Goal: Use online tool/utility: Utilize a website feature to perform a specific function

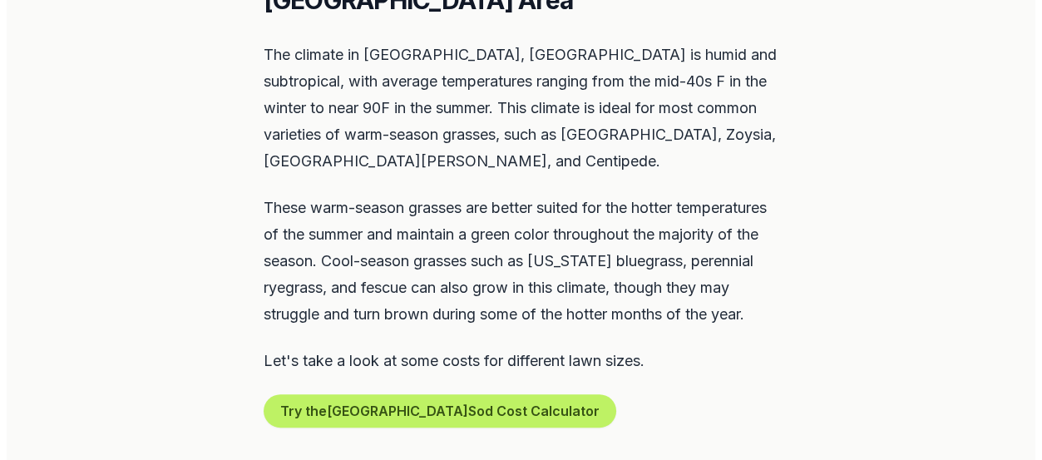
scroll to position [860, 0]
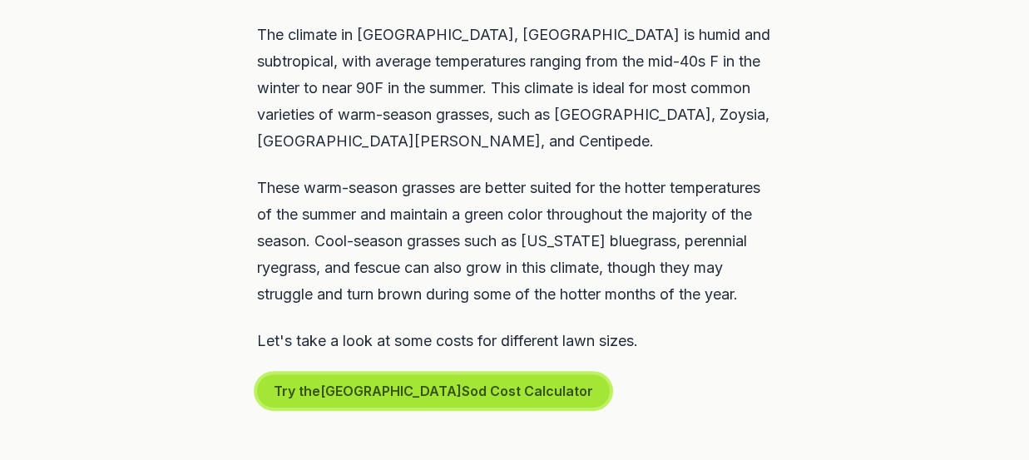
click at [427, 383] on button "Try the Mooresville Sod Cost Calculator" at bounding box center [433, 390] width 353 height 33
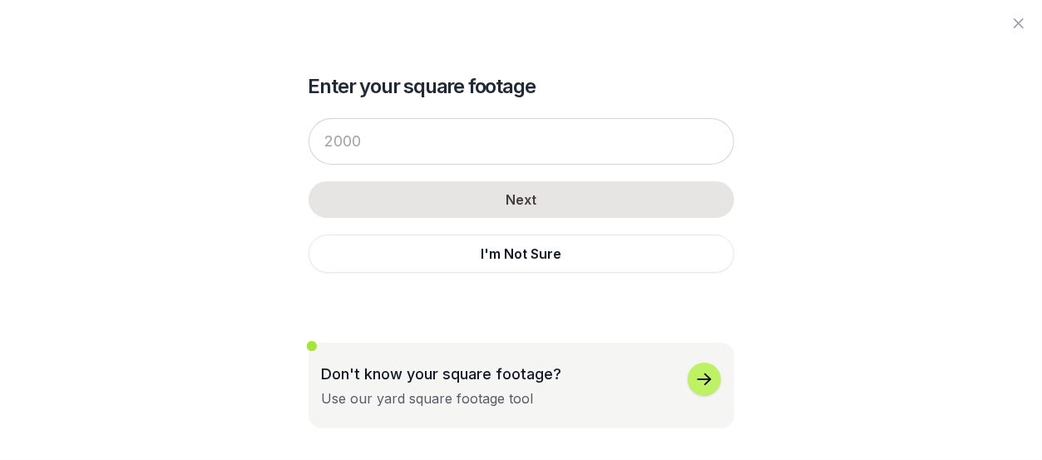
click at [702, 378] on icon "button" at bounding box center [704, 379] width 20 height 20
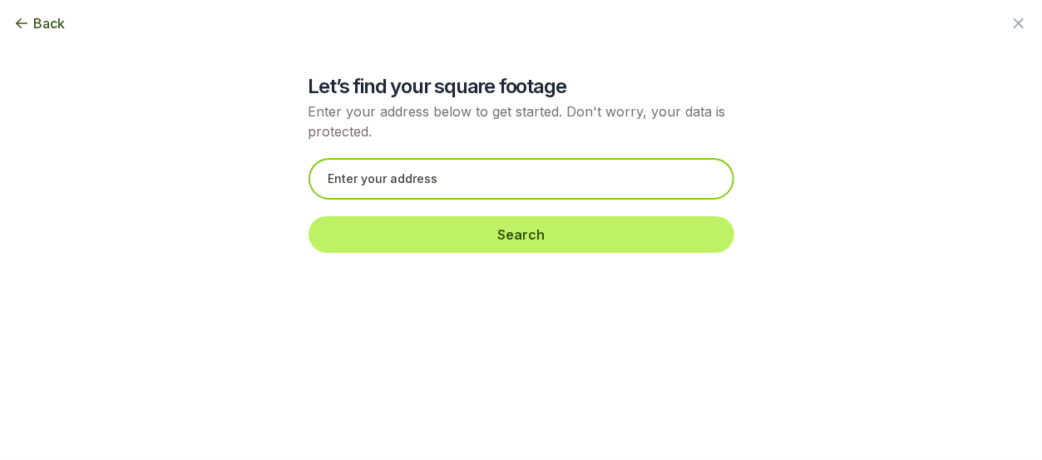
click at [331, 178] on input "text" at bounding box center [522, 179] width 426 height 42
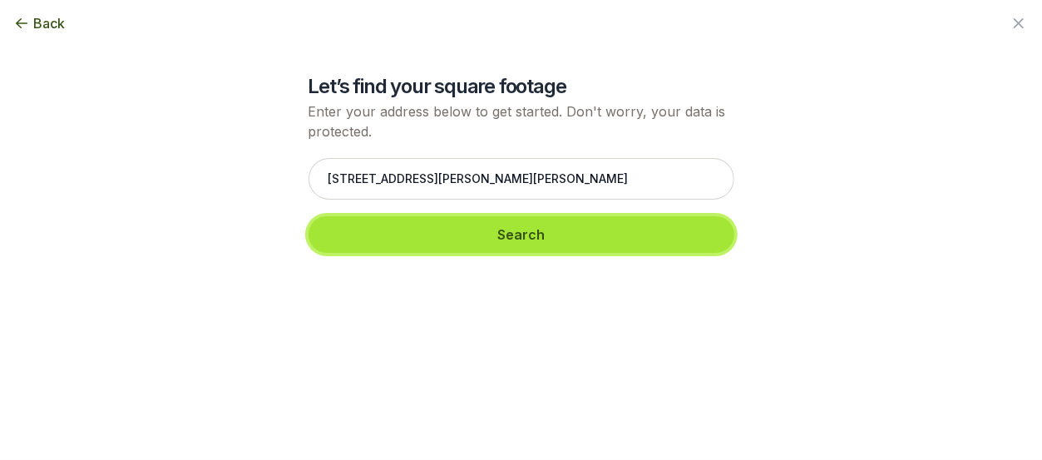
click at [516, 225] on button "Search" at bounding box center [522, 234] width 426 height 37
click at [522, 235] on button "Search" at bounding box center [522, 234] width 426 height 37
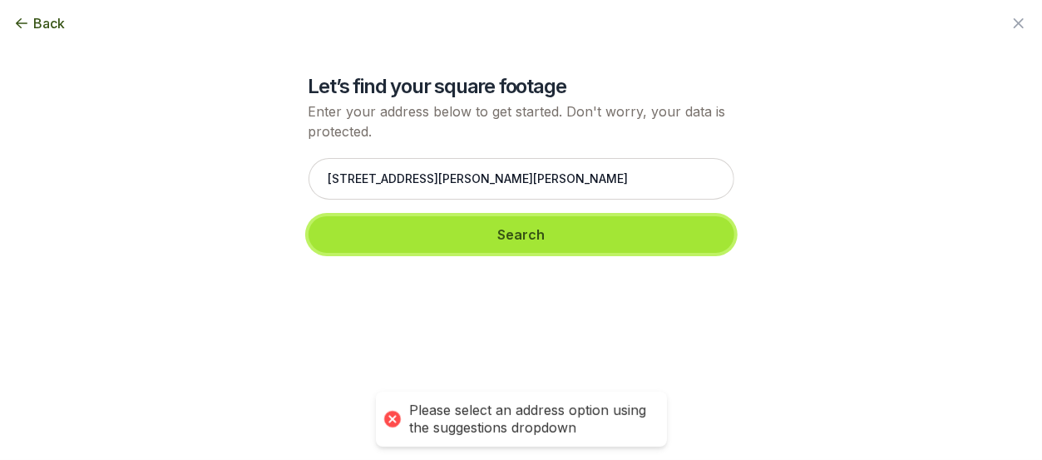
click at [522, 235] on button "Search" at bounding box center [522, 234] width 426 height 37
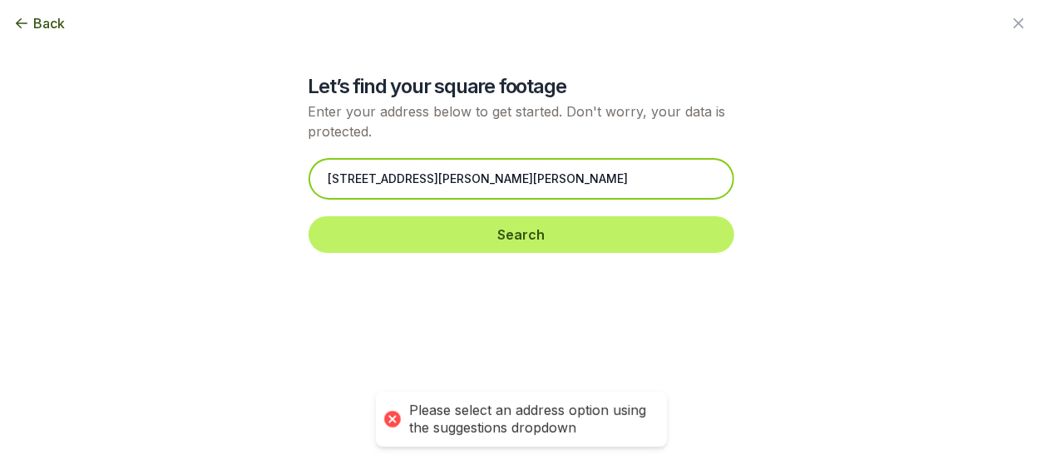
click at [334, 179] on input "[STREET_ADDRESS][PERSON_NAME][PERSON_NAME]" at bounding box center [522, 179] width 426 height 42
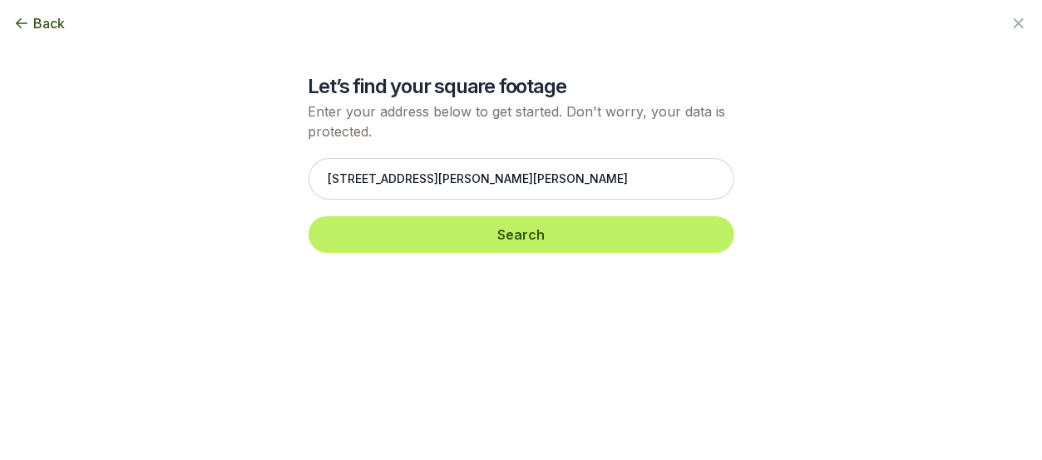
type input "[STREET_ADDRESS][PERSON_NAME][PERSON_NAME]"
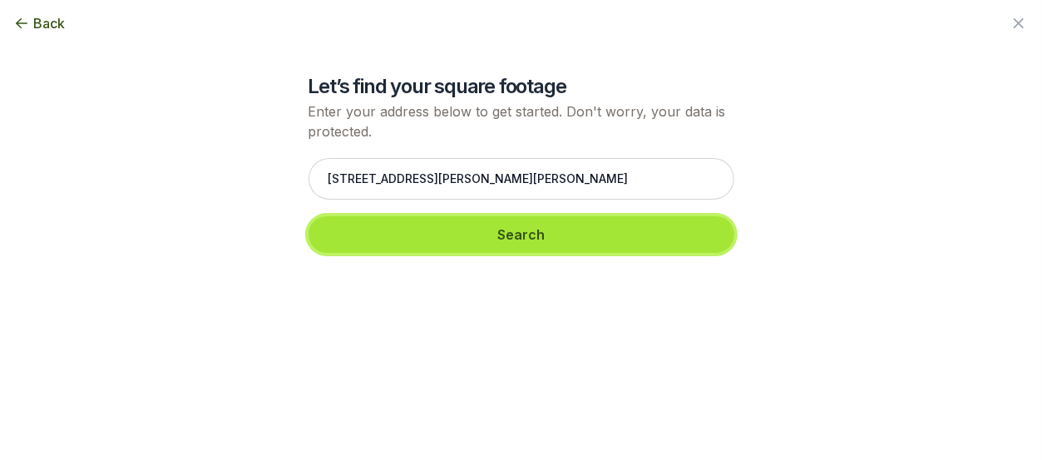
click at [520, 237] on button "Search" at bounding box center [522, 234] width 426 height 37
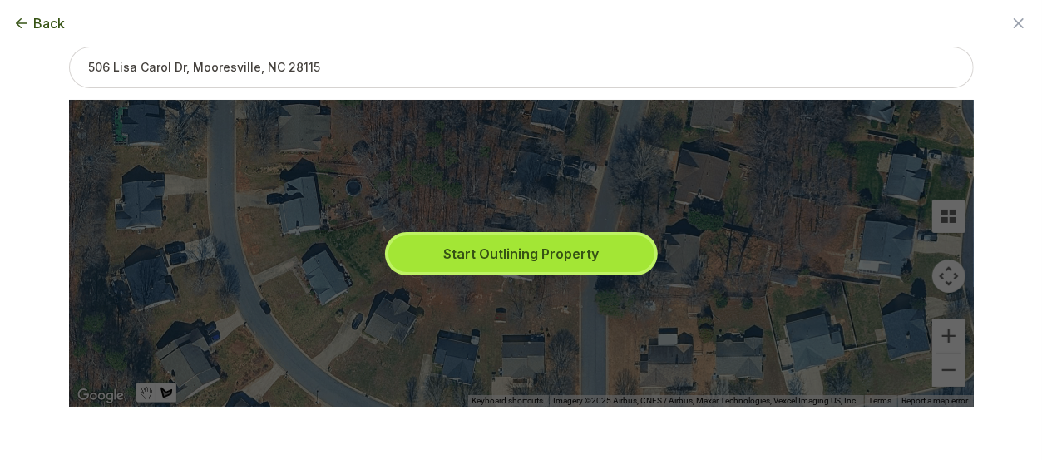
click at [502, 251] on button "Start Outlining Property" at bounding box center [521, 253] width 266 height 37
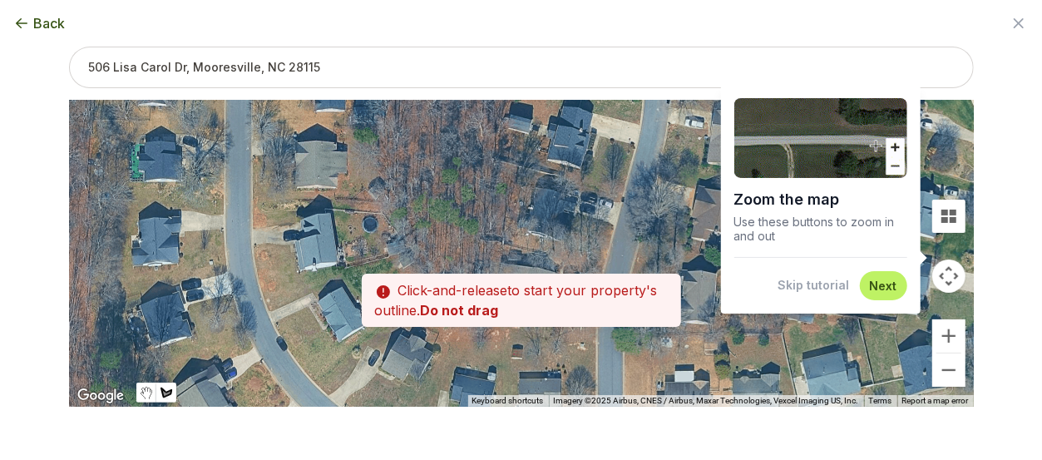
drag, startPoint x: 327, startPoint y: 264, endPoint x: 324, endPoint y: 284, distance: 21.1
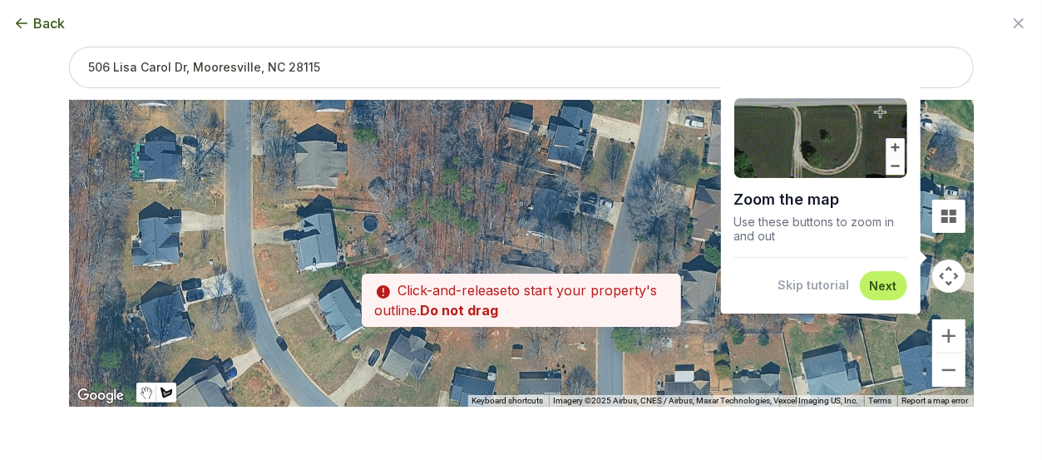
click at [325, 284] on div at bounding box center [521, 254] width 905 height 307
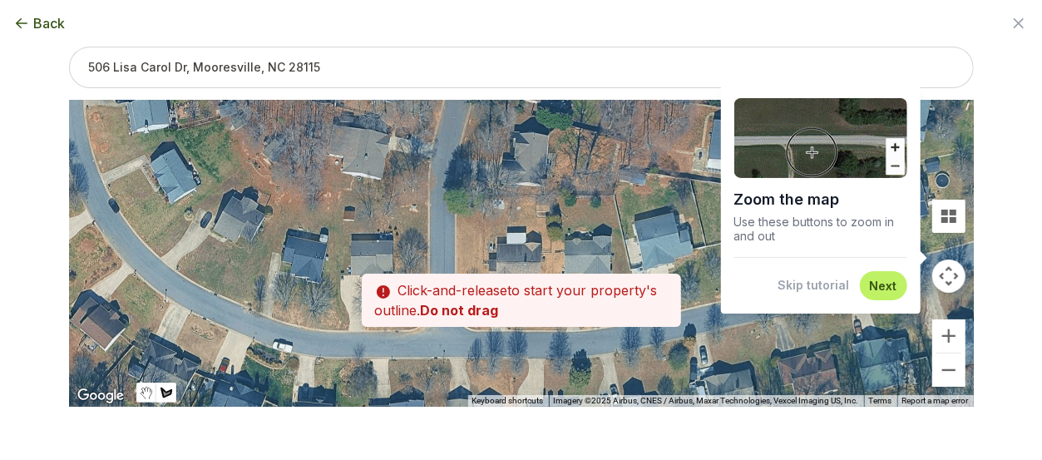
drag, startPoint x: 448, startPoint y: 368, endPoint x: 278, endPoint y: 225, distance: 222.6
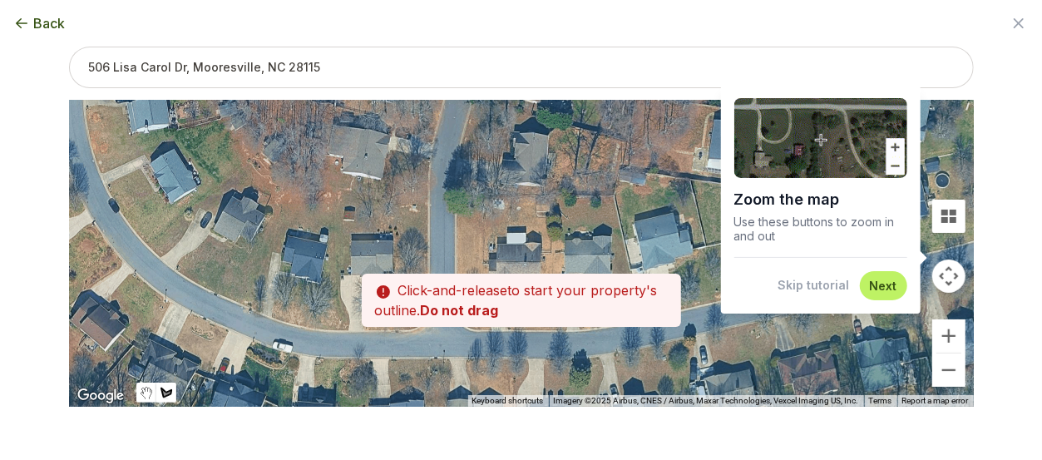
click at [278, 225] on div at bounding box center [521, 254] width 905 height 307
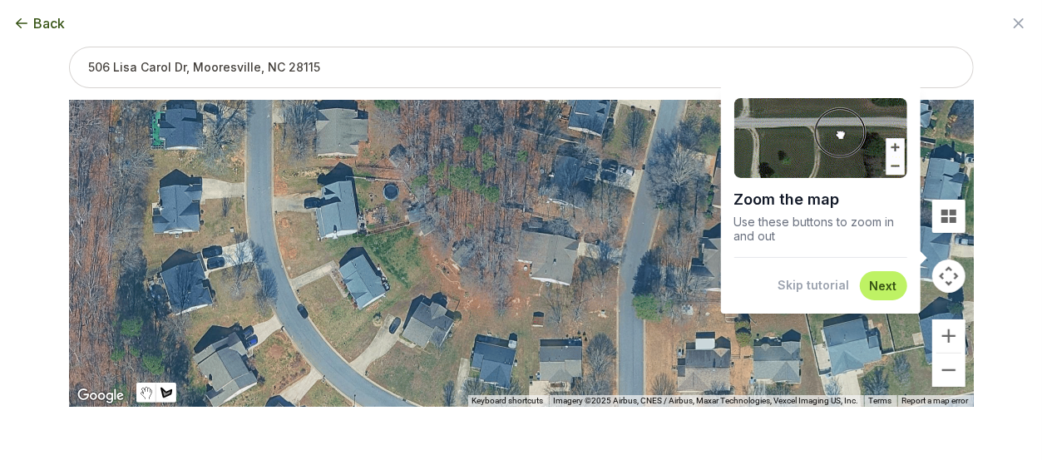
drag, startPoint x: 212, startPoint y: 264, endPoint x: 375, endPoint y: 326, distance: 174.2
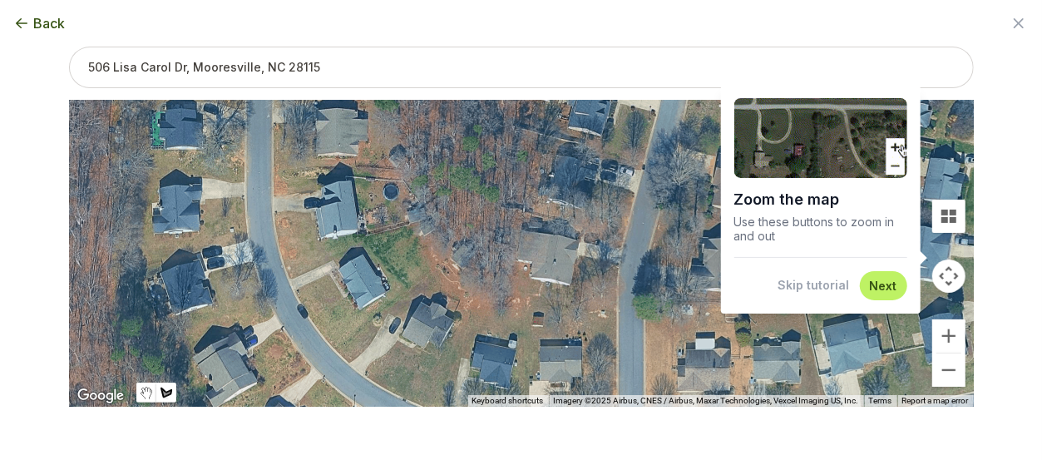
click at [401, 366] on div at bounding box center [521, 254] width 905 height 307
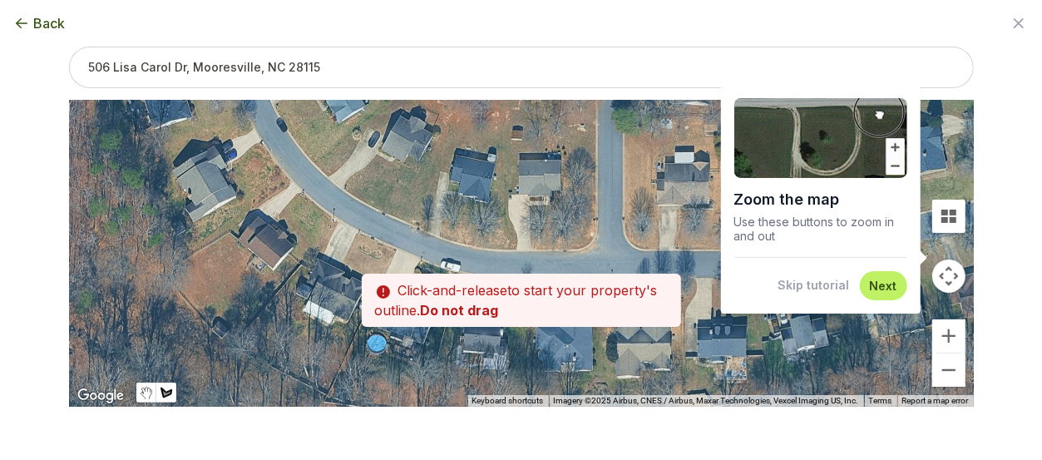
drag, startPoint x: 492, startPoint y: 324, endPoint x: 476, endPoint y: 149, distance: 176.3
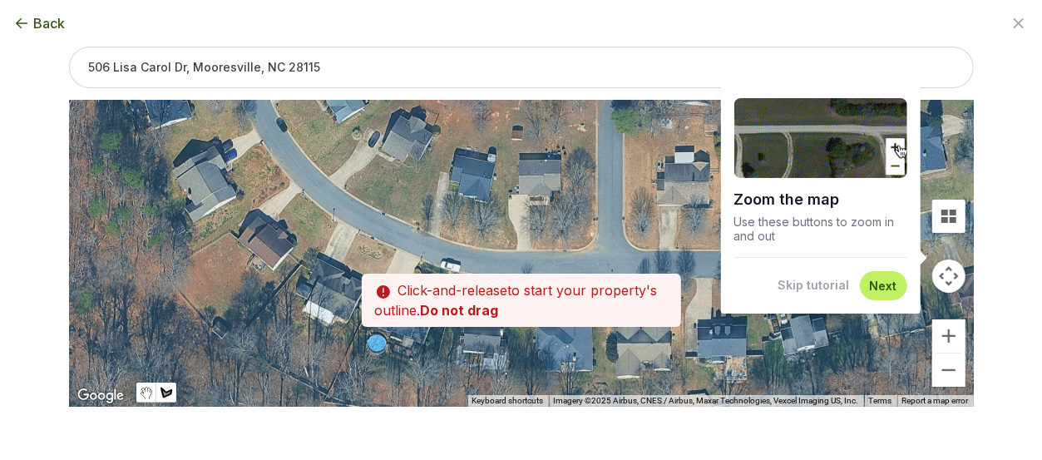
click at [476, 149] on div at bounding box center [521, 253] width 905 height 307
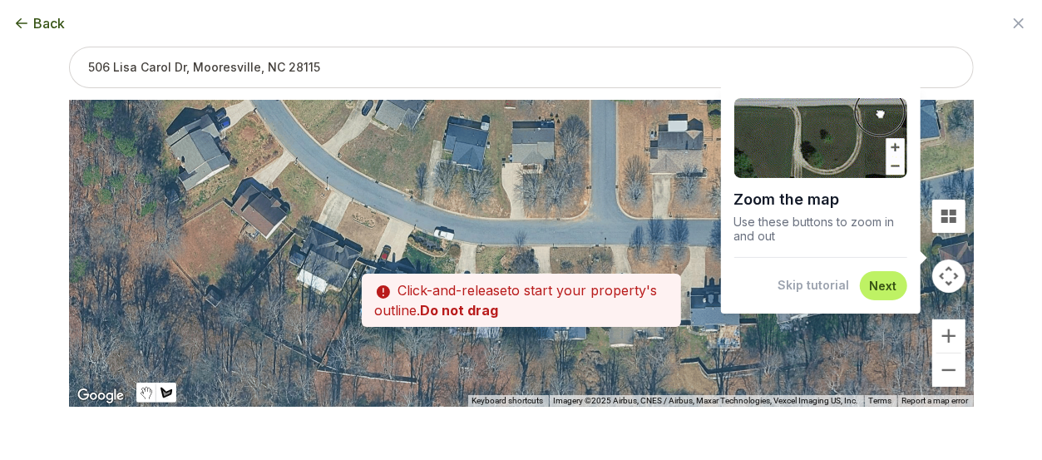
drag, startPoint x: 291, startPoint y: 239, endPoint x: 287, endPoint y: 209, distance: 30.2
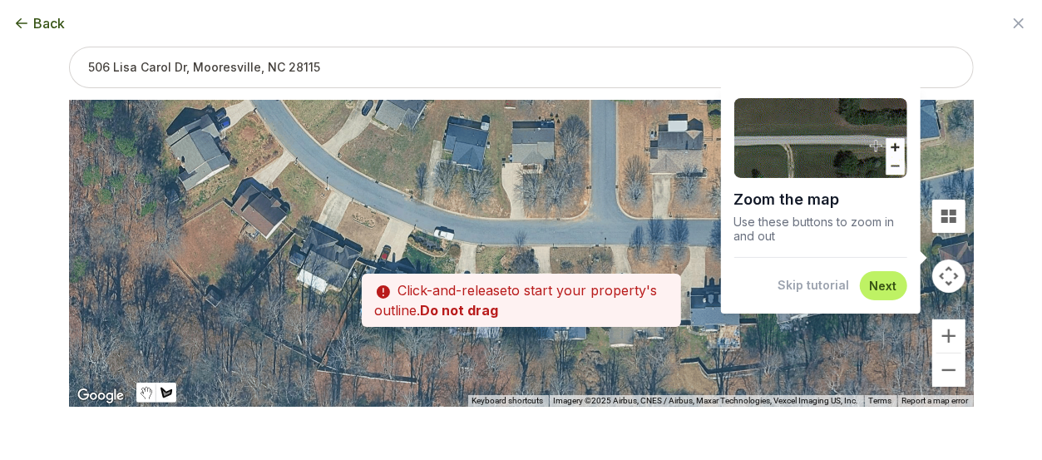
click at [287, 209] on div at bounding box center [521, 253] width 905 height 307
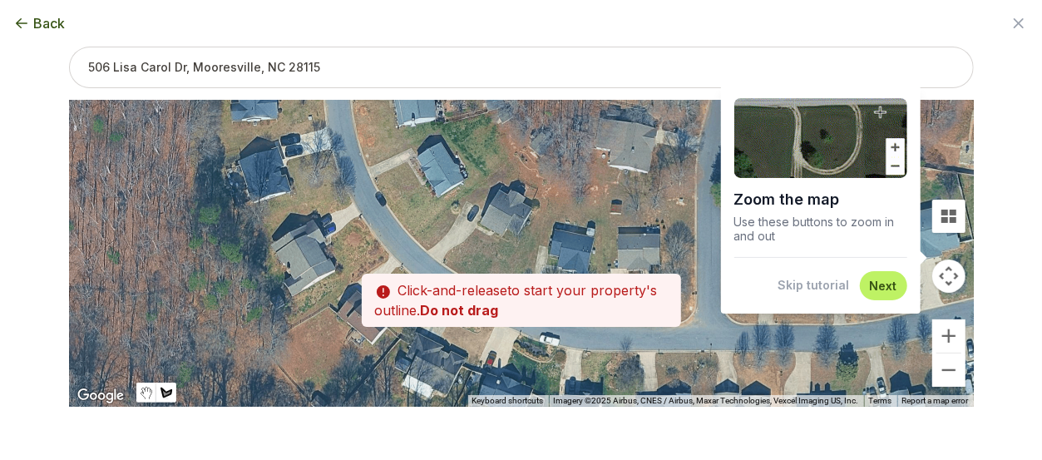
drag, startPoint x: 377, startPoint y: 230, endPoint x: 441, endPoint y: 315, distance: 106.3
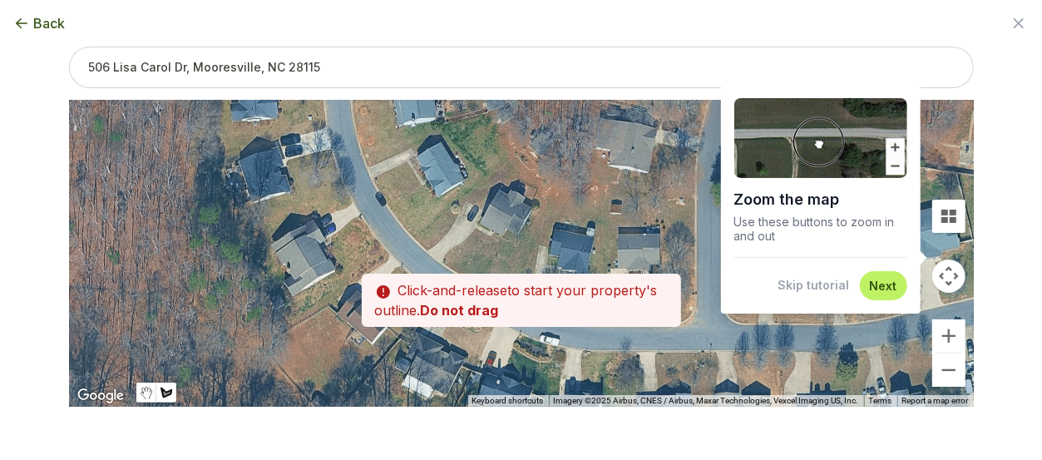
click at [441, 316] on div at bounding box center [521, 253] width 905 height 307
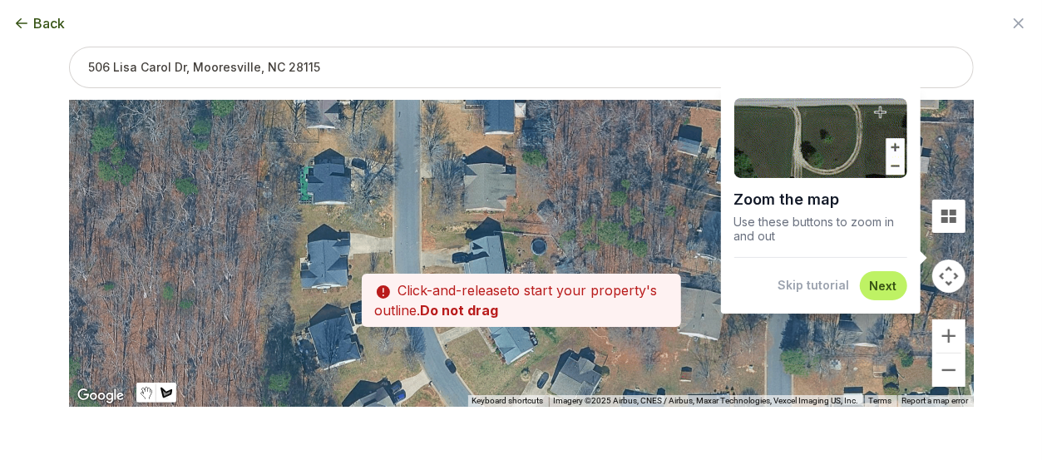
drag, startPoint x: 409, startPoint y: 263, endPoint x: 471, endPoint y: 402, distance: 151.9
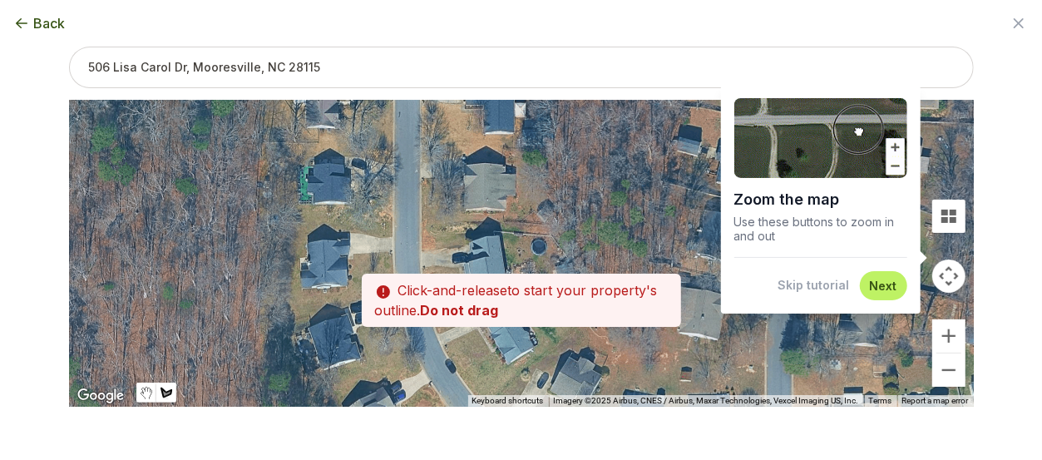
click at [471, 406] on div "Keyboard shortcuts Map Data Imagery ©2025 Airbus, CNES / Airbus, Maxar Technolo…" at bounding box center [521, 253] width 905 height 307
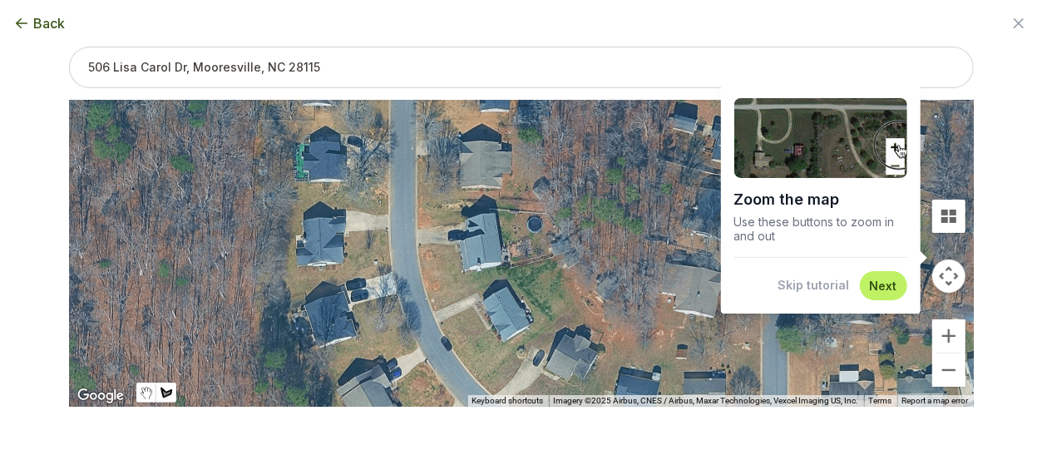
drag, startPoint x: 506, startPoint y: 380, endPoint x: 401, endPoint y: 260, distance: 159.1
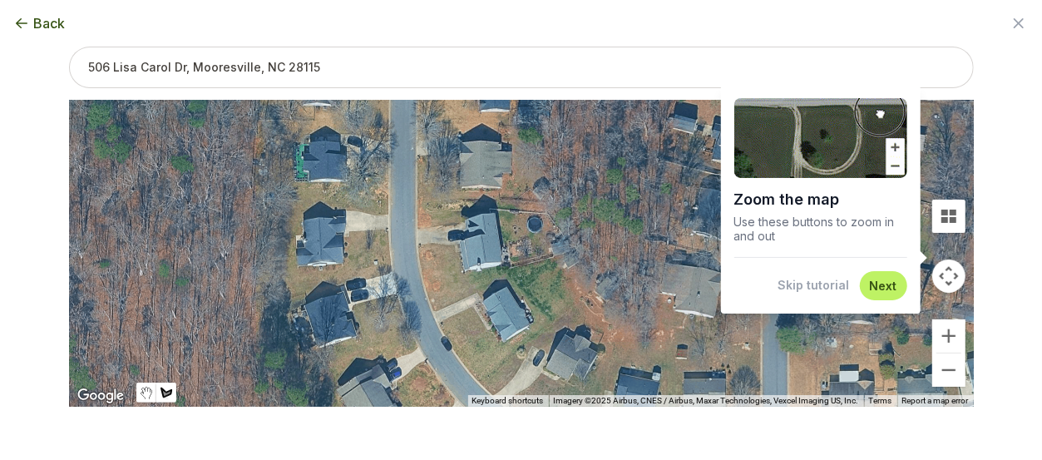
click at [401, 260] on div "Keyboard shortcuts Map Data Imagery ©2025 Airbus, CNES / Airbus, Maxar Technolo…" at bounding box center [521, 253] width 905 height 307
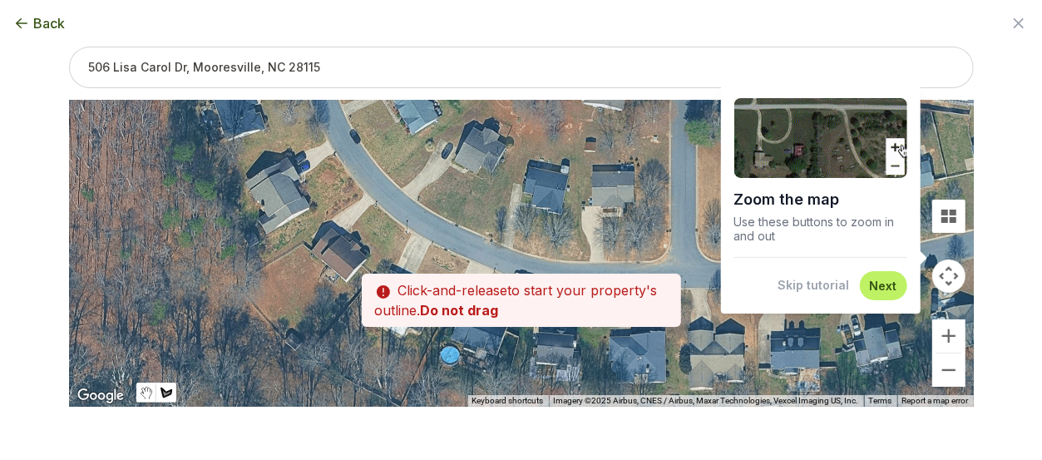
drag, startPoint x: 427, startPoint y: 333, endPoint x: 335, endPoint y: 122, distance: 229.5
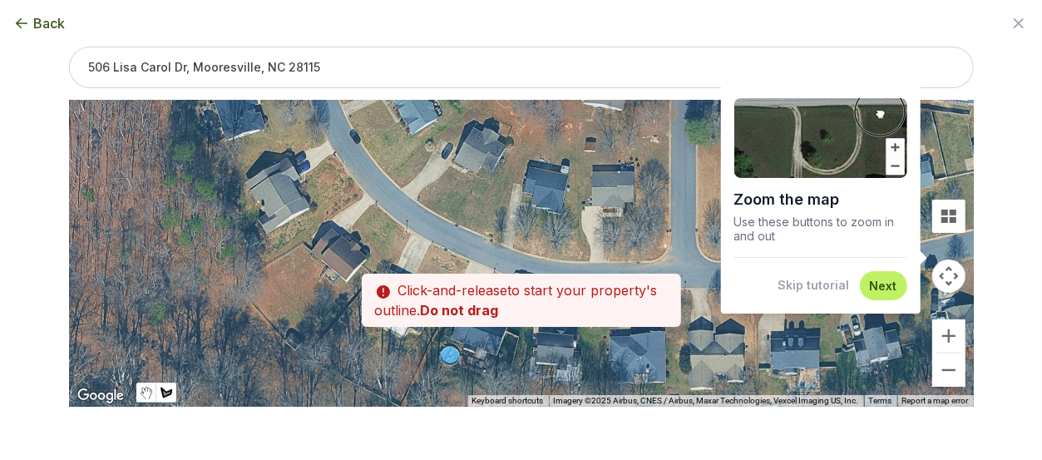
click at [335, 122] on div at bounding box center [521, 253] width 905 height 307
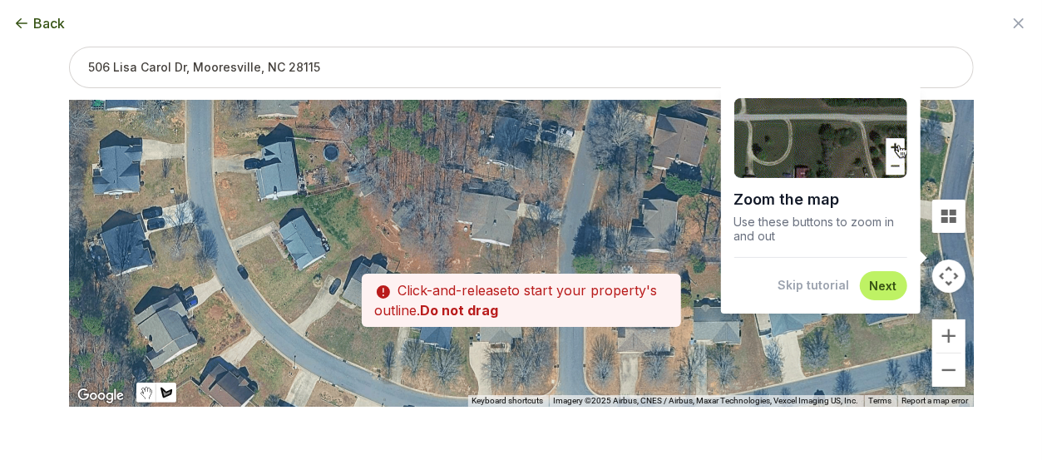
drag, startPoint x: 482, startPoint y: 255, endPoint x: 367, endPoint y: 344, distance: 145.7
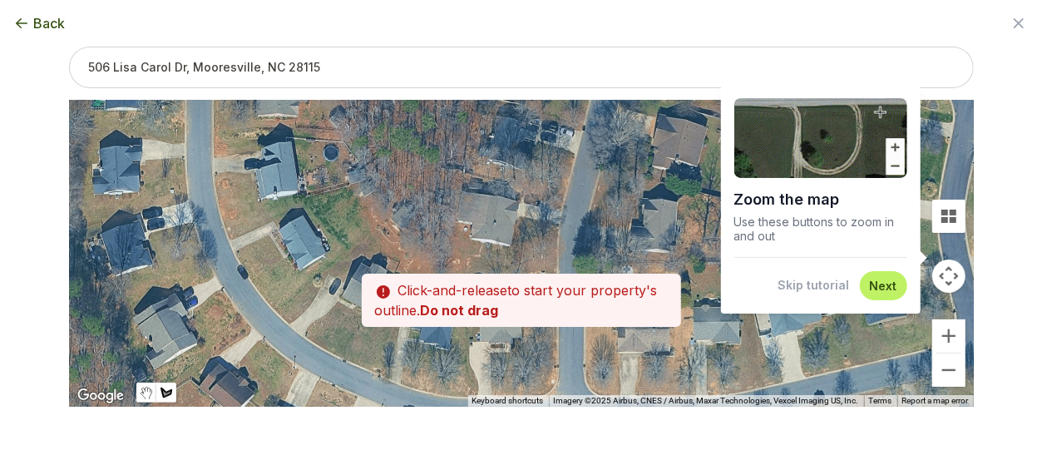
click at [368, 353] on div at bounding box center [521, 253] width 905 height 307
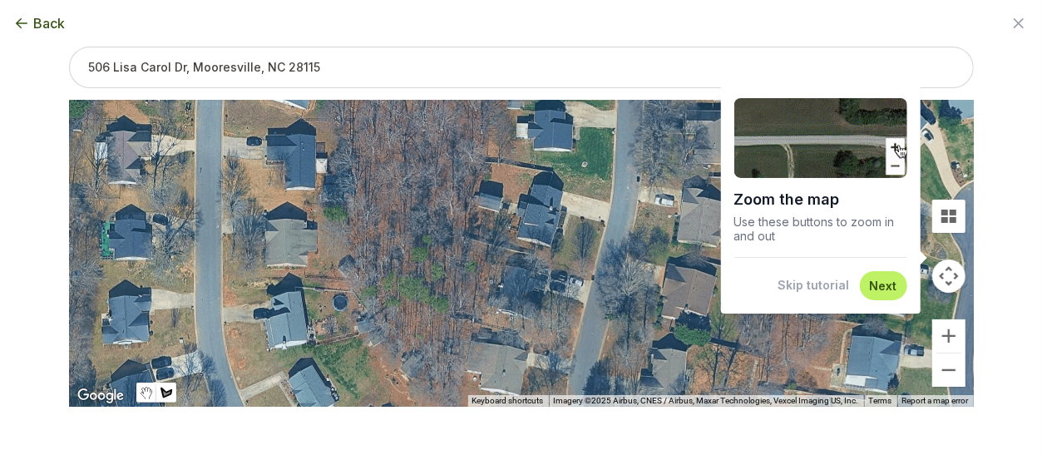
drag, startPoint x: 343, startPoint y: 224, endPoint x: 351, endPoint y: 358, distance: 134.1
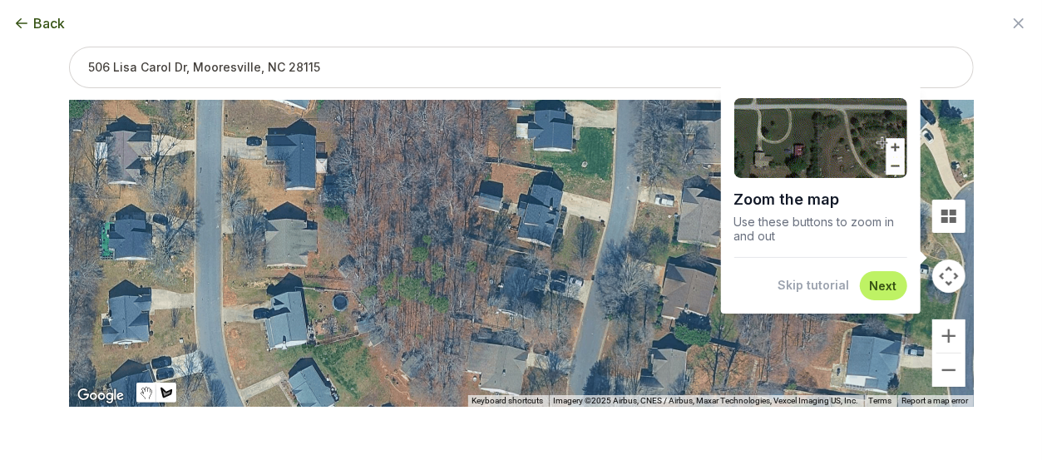
click at [353, 368] on div at bounding box center [521, 253] width 905 height 307
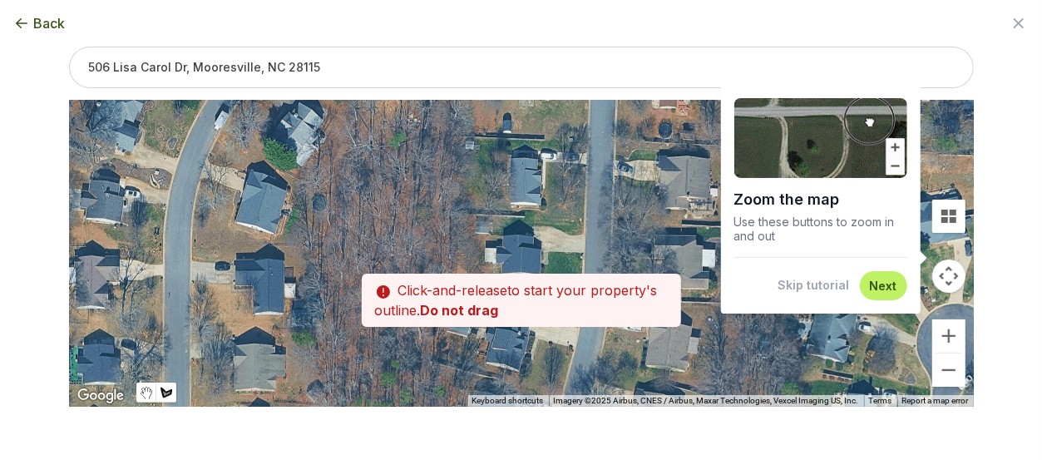
drag, startPoint x: 309, startPoint y: 255, endPoint x: 291, endPoint y: 349, distance: 96.6
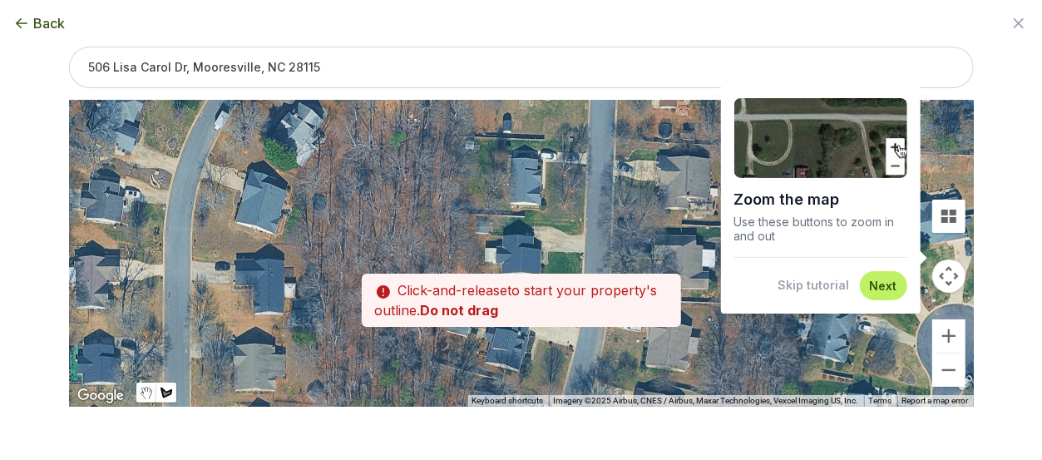
click at [292, 353] on div at bounding box center [521, 254] width 905 height 307
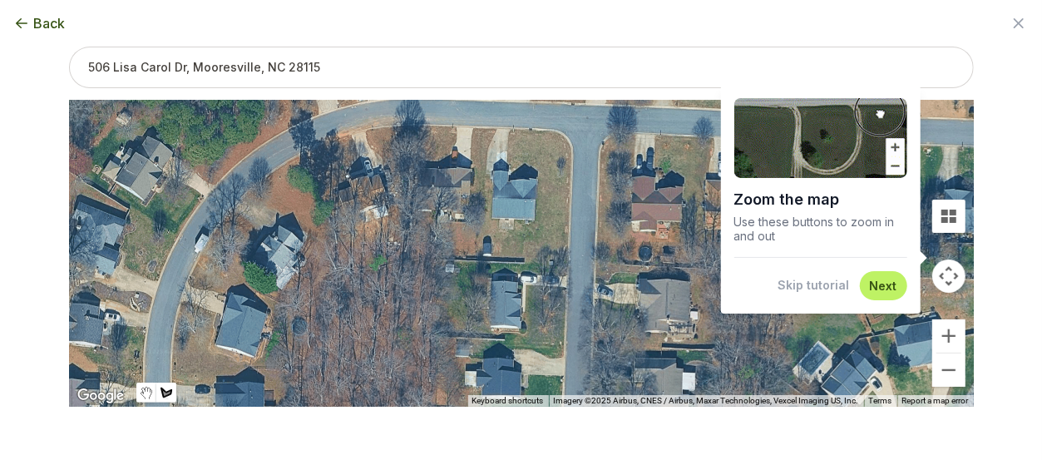
drag, startPoint x: 289, startPoint y: 278, endPoint x: 270, endPoint y: 365, distance: 89.4
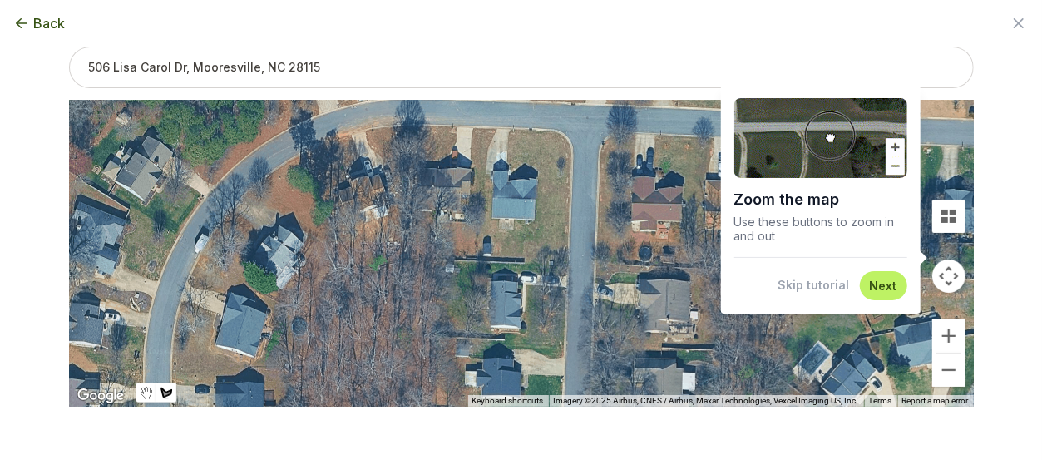
click at [270, 365] on div at bounding box center [521, 254] width 905 height 307
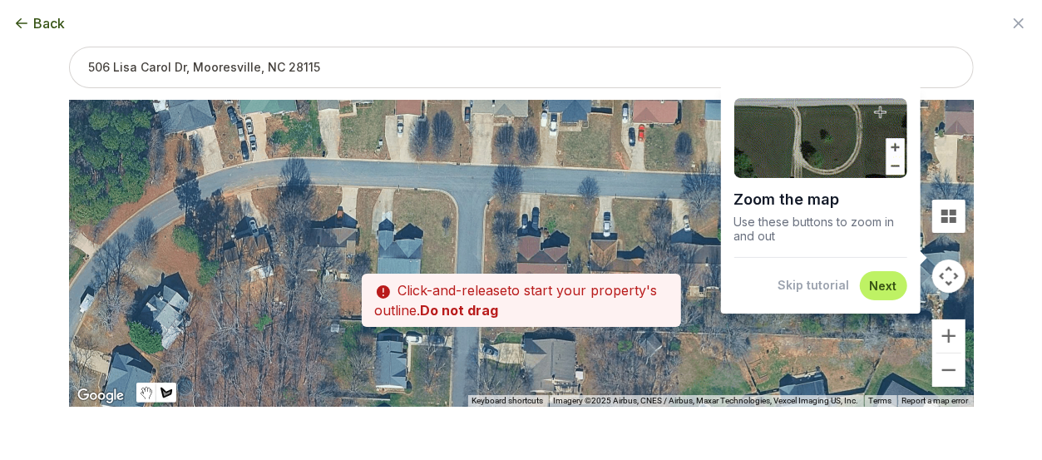
drag, startPoint x: 338, startPoint y: 235, endPoint x: 223, endPoint y: 294, distance: 129.5
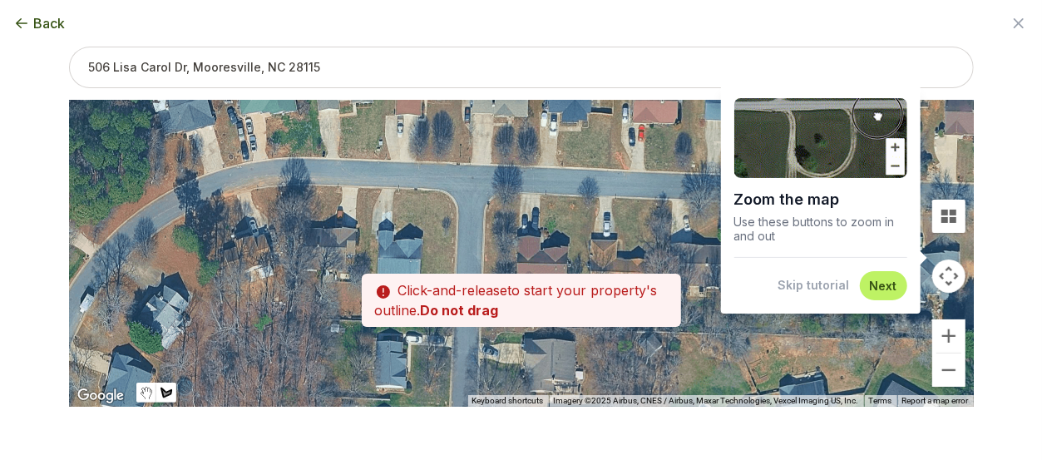
click at [223, 294] on div at bounding box center [521, 254] width 905 height 307
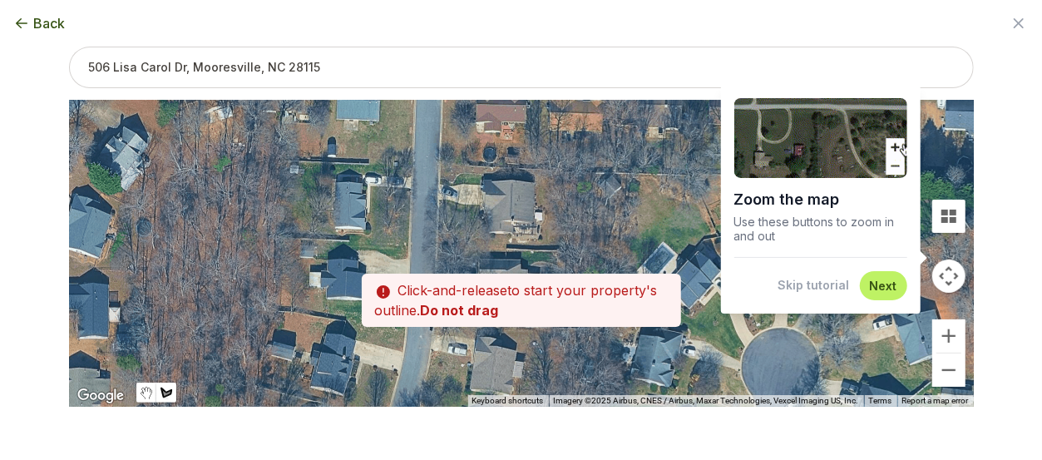
drag, startPoint x: 339, startPoint y: 379, endPoint x: 299, endPoint y: 210, distance: 173.7
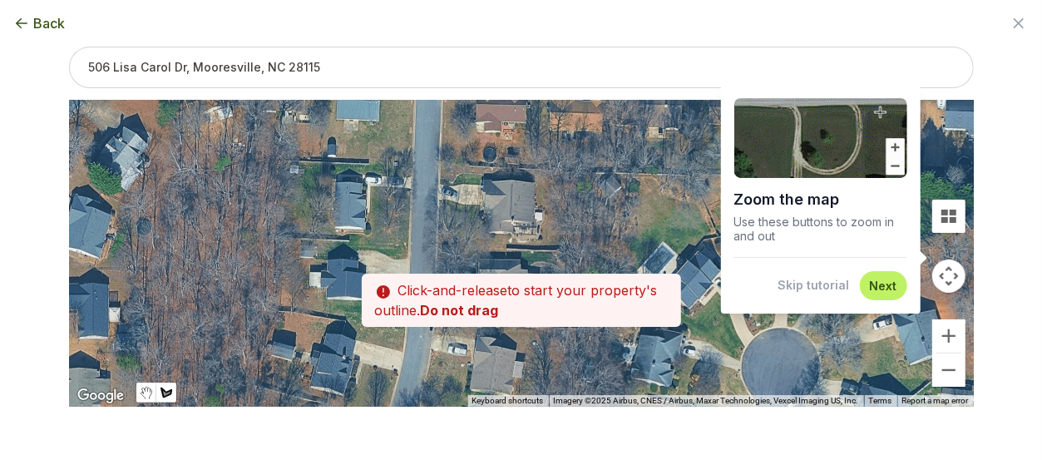
click at [299, 210] on div at bounding box center [521, 254] width 905 height 307
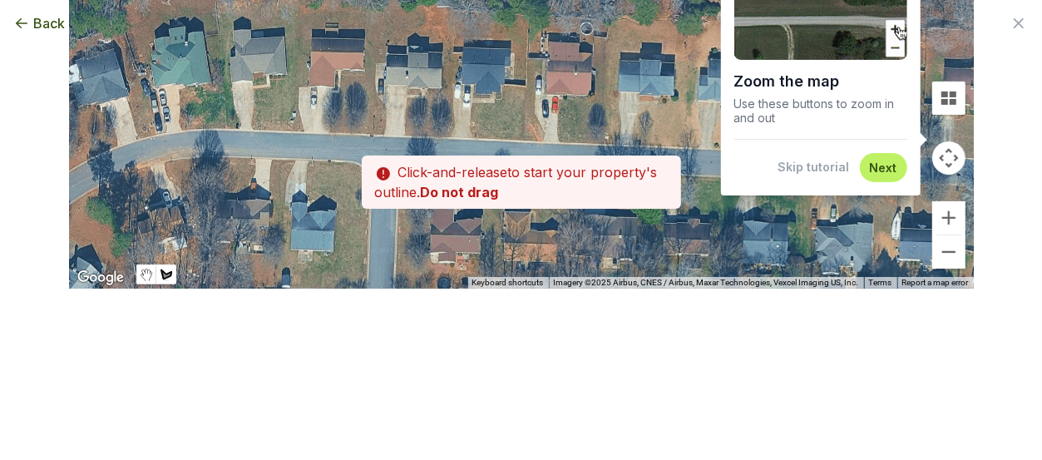
scroll to position [129, 0]
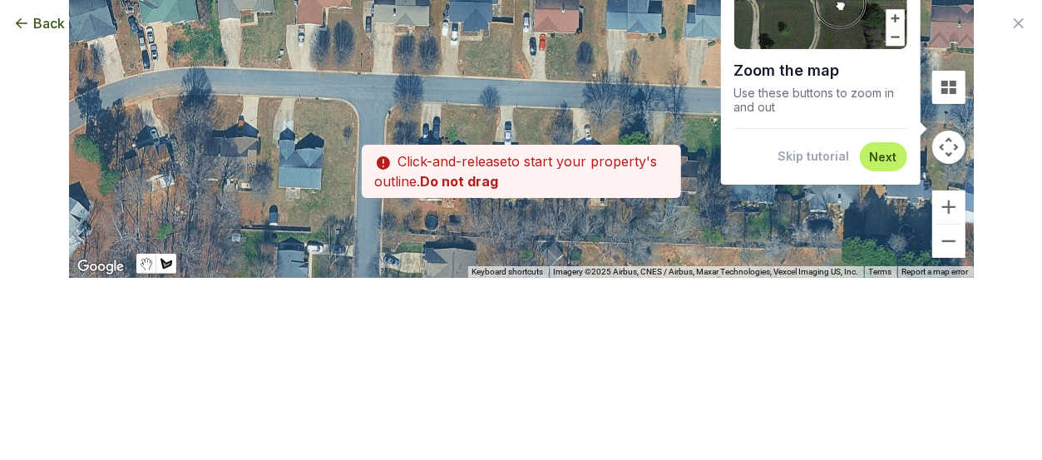
drag, startPoint x: 400, startPoint y: 309, endPoint x: 343, endPoint y: 375, distance: 87.2
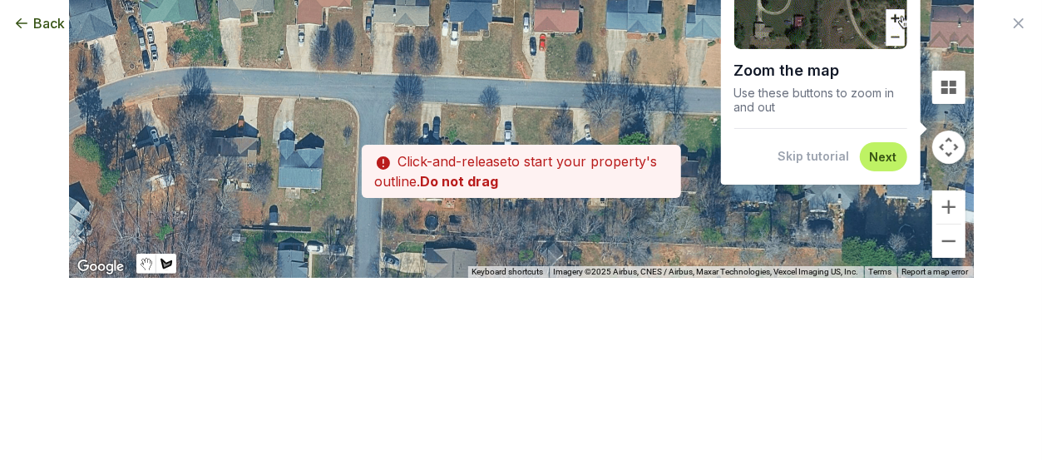
click at [343, 278] on div at bounding box center [521, 124] width 905 height 307
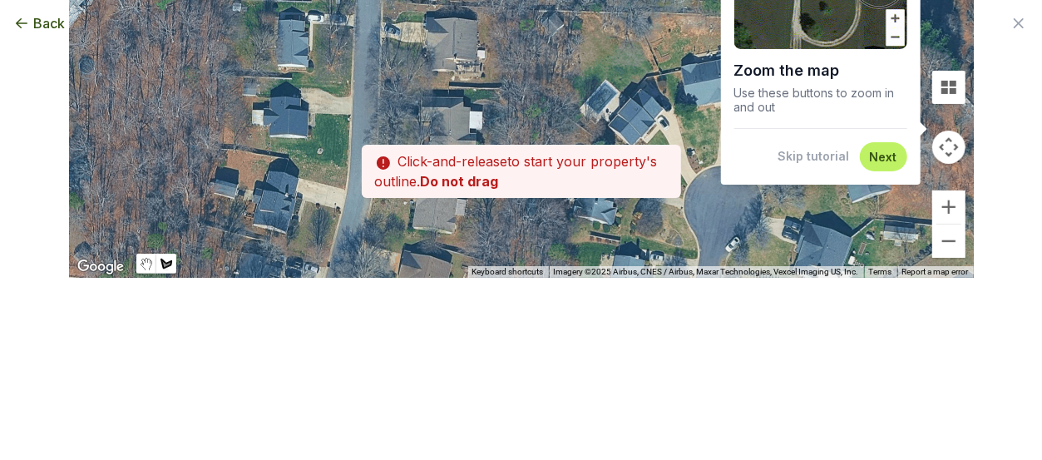
drag, startPoint x: 345, startPoint y: 228, endPoint x: 343, endPoint y: 9, distance: 218.8
click at [343, 9] on div at bounding box center [521, 125] width 905 height 307
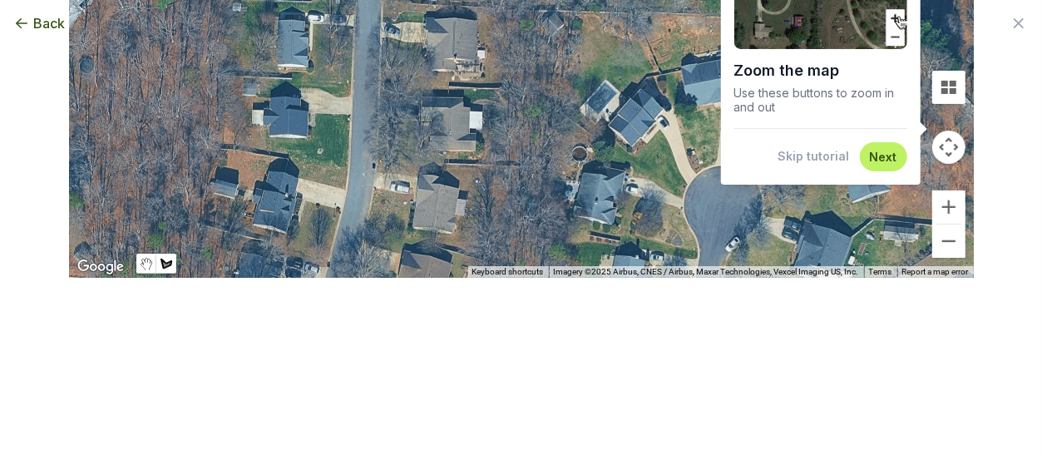
click at [264, 108] on div at bounding box center [521, 125] width 905 height 307
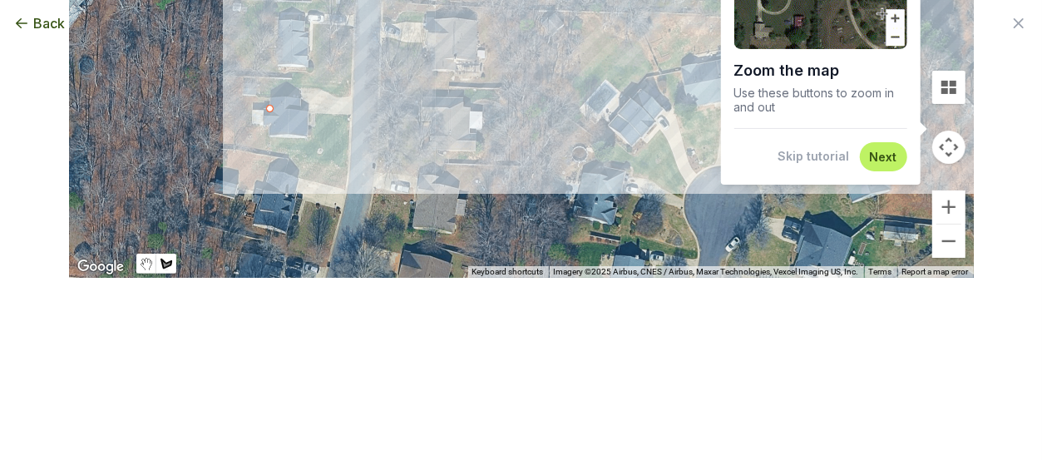
click at [877, 158] on button "Next" at bounding box center [883, 157] width 27 height 16
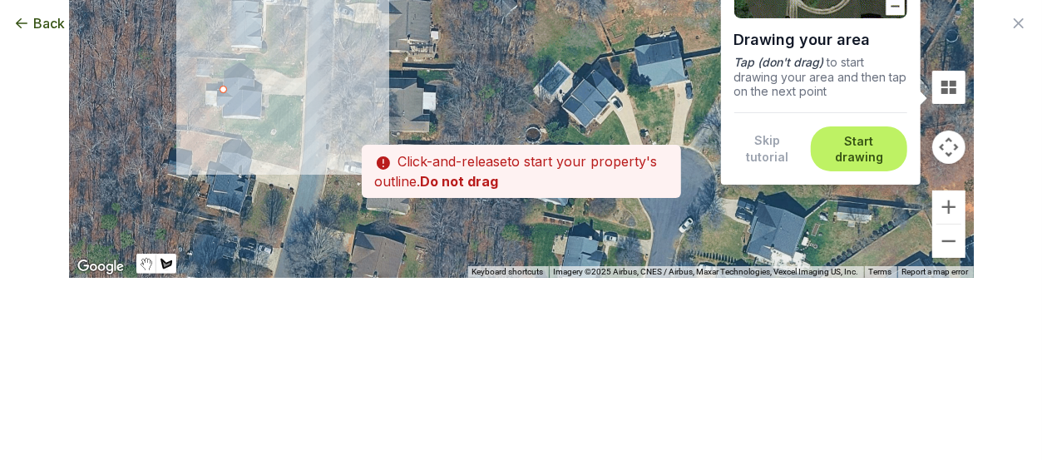
drag, startPoint x: 335, startPoint y: 155, endPoint x: 284, endPoint y: 135, distance: 54.5
click at [284, 135] on div at bounding box center [521, 125] width 905 height 307
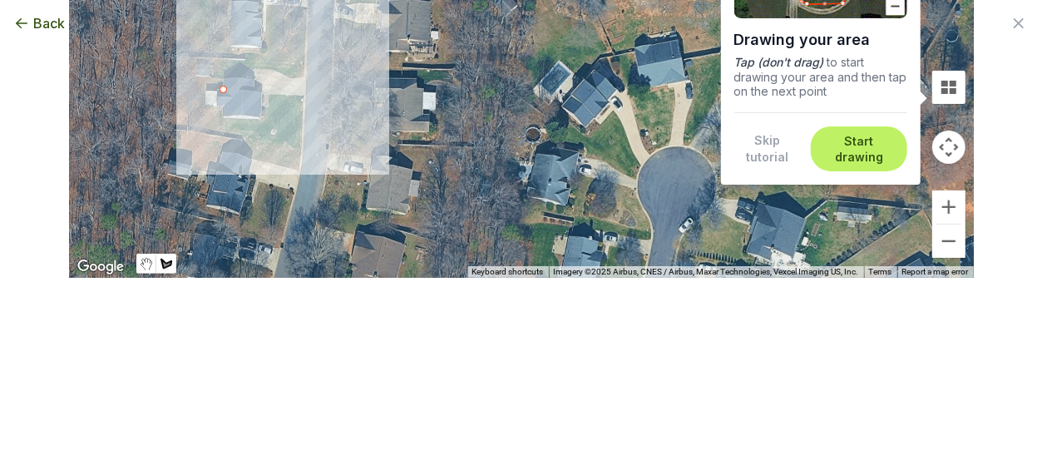
click at [230, 76] on div at bounding box center [521, 125] width 905 height 307
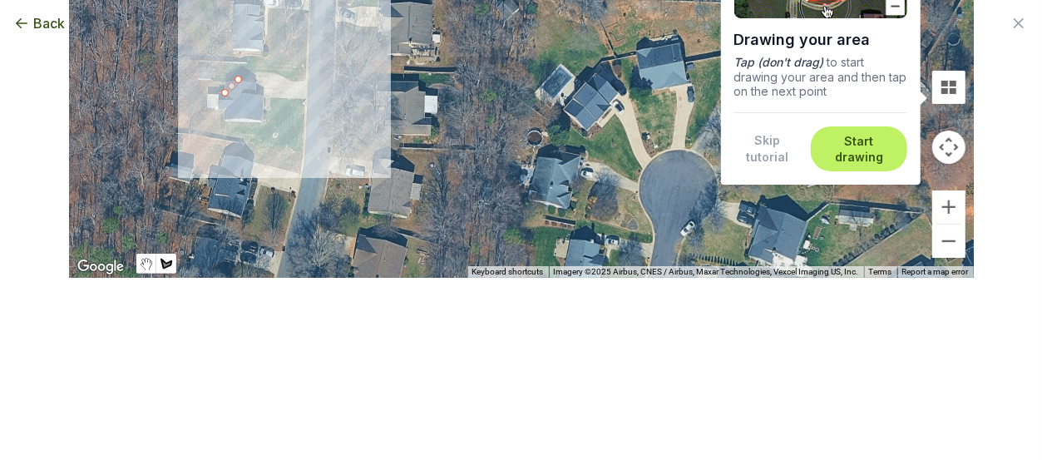
click at [234, 82] on div at bounding box center [521, 125] width 905 height 307
click at [277, 67] on div at bounding box center [521, 125] width 905 height 307
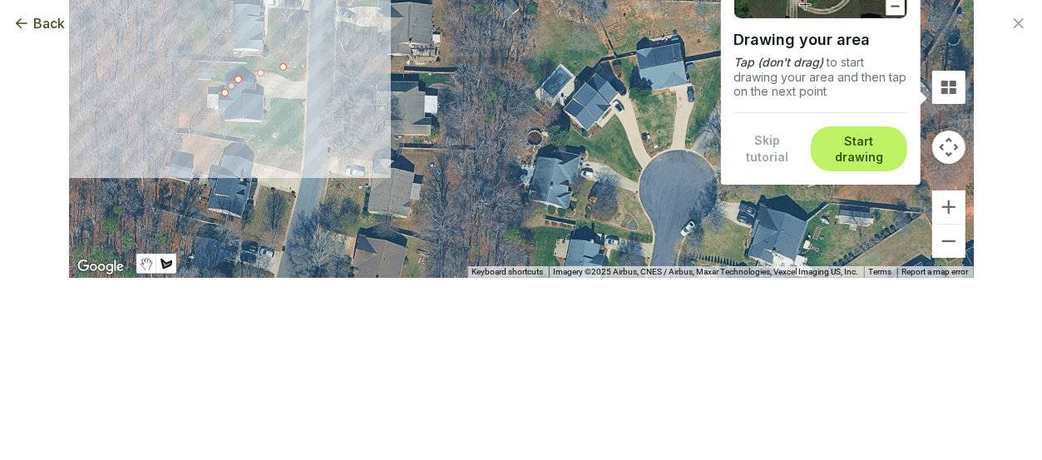
click at [181, 69] on div at bounding box center [521, 125] width 905 height 307
click at [291, 126] on div at bounding box center [521, 125] width 905 height 307
click at [163, 122] on div at bounding box center [521, 125] width 905 height 307
click at [179, 72] on div at bounding box center [521, 125] width 905 height 307
click at [294, 64] on div at bounding box center [521, 125] width 905 height 307
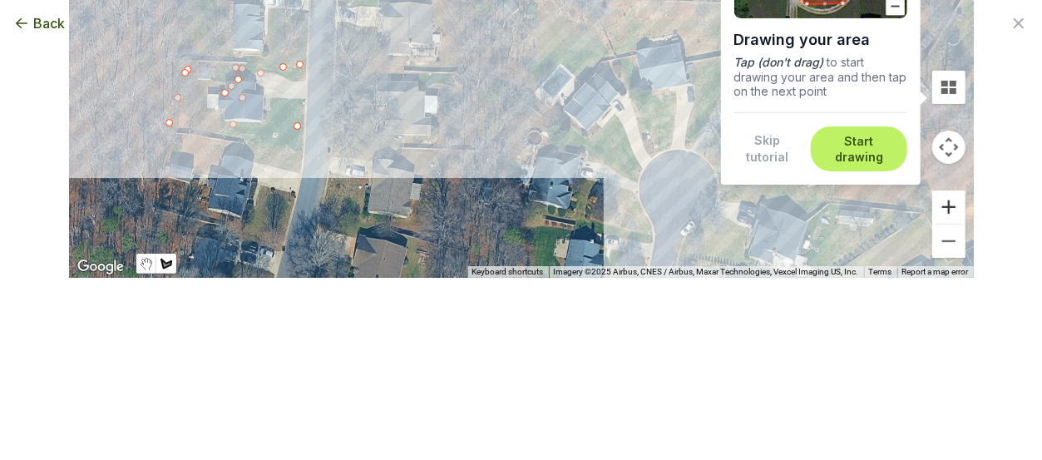
click at [942, 203] on button "Zoom in" at bounding box center [948, 206] width 33 height 33
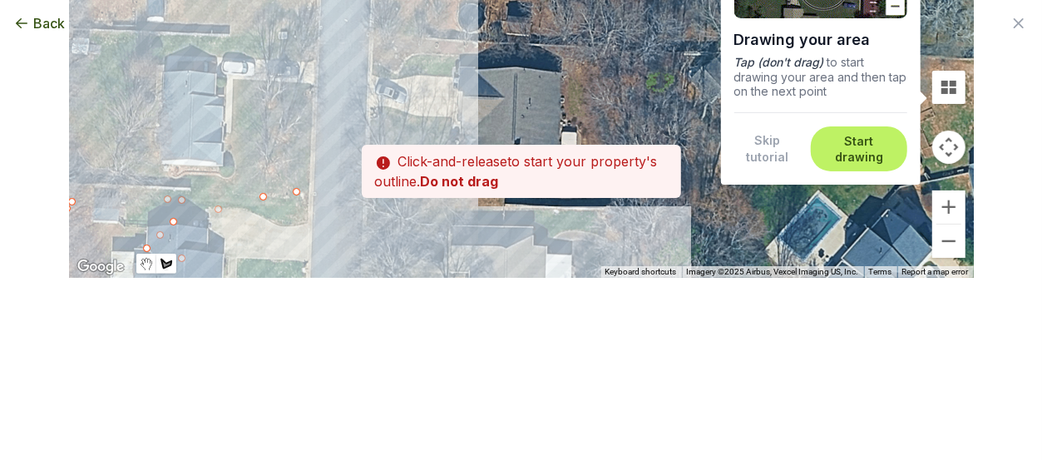
drag, startPoint x: 342, startPoint y: 80, endPoint x: 564, endPoint y: 269, distance: 292.0
click at [564, 269] on div at bounding box center [521, 125] width 905 height 307
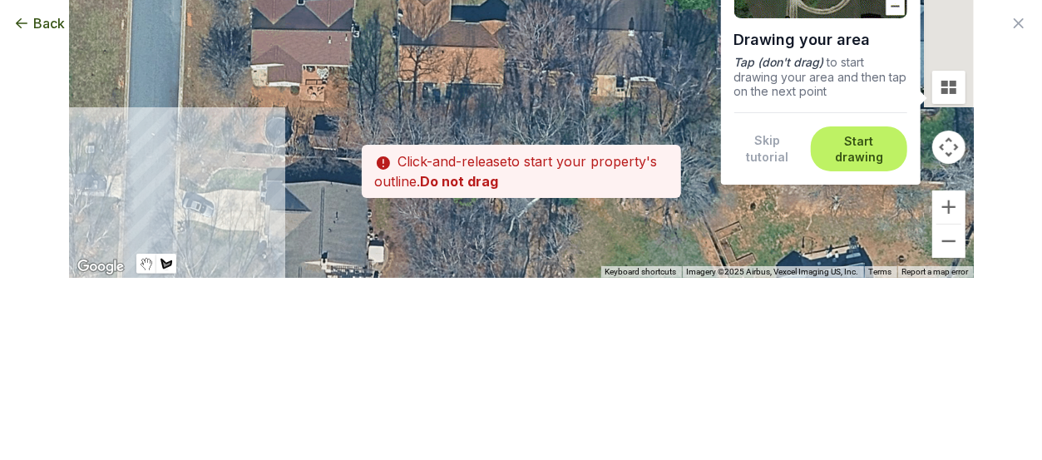
drag, startPoint x: 378, startPoint y: 124, endPoint x: 172, endPoint y: 235, distance: 233.7
click at [172, 235] on div at bounding box center [521, 125] width 905 height 307
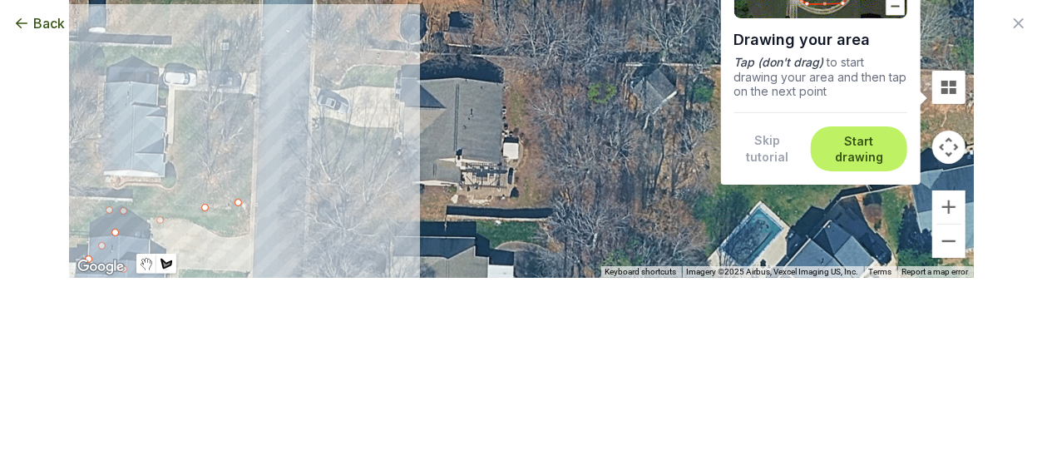
click at [332, 0] on div at bounding box center [521, 124] width 905 height 307
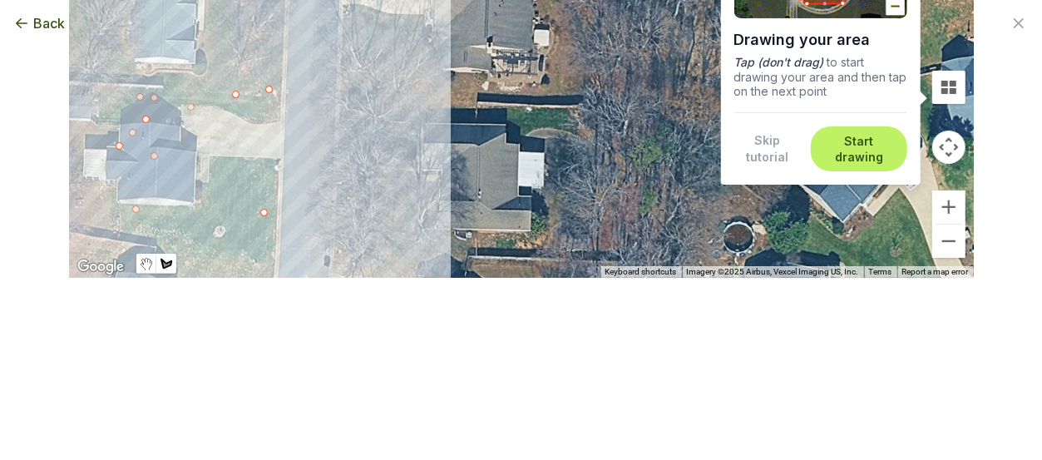
scroll to position [105, 0]
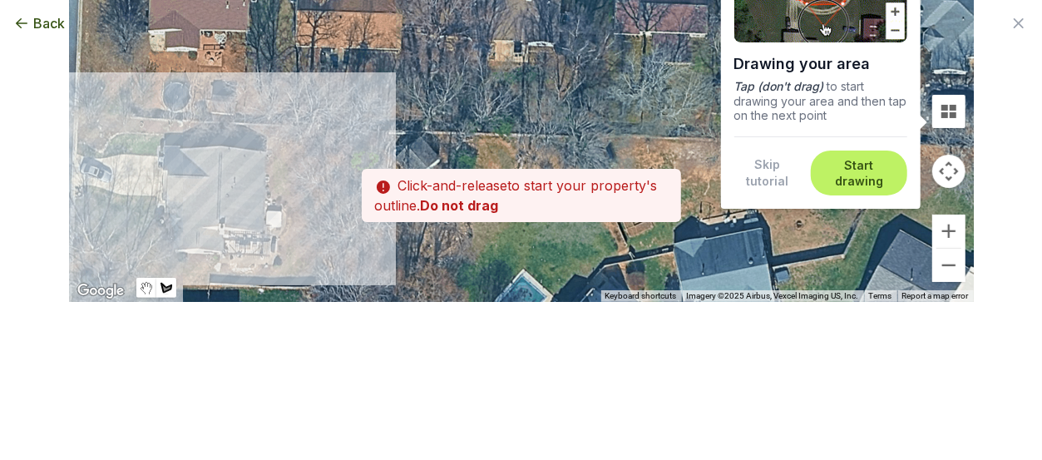
drag, startPoint x: 471, startPoint y: 54, endPoint x: 203, endPoint y: 225, distance: 317.9
click at [203, 225] on div at bounding box center [521, 149] width 905 height 307
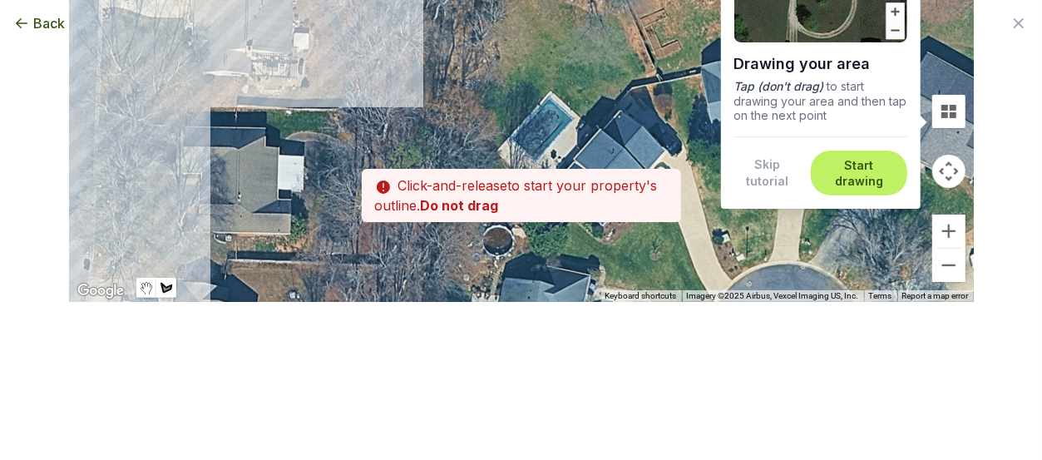
drag, startPoint x: 284, startPoint y: 222, endPoint x: 309, endPoint y: 52, distance: 171.4
click at [309, 52] on div at bounding box center [521, 149] width 905 height 307
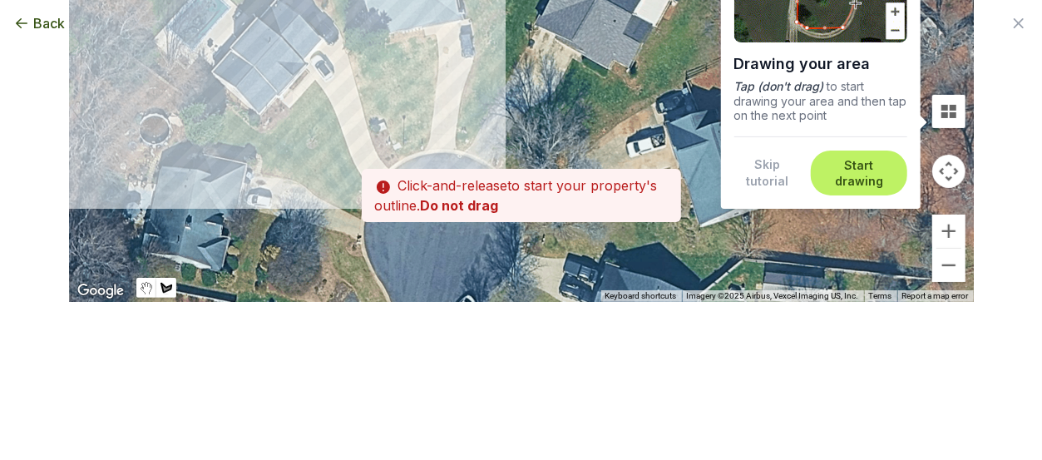
drag, startPoint x: 676, startPoint y: 264, endPoint x: 343, endPoint y: 152, distance: 350.9
click at [343, 152] on div at bounding box center [521, 149] width 905 height 307
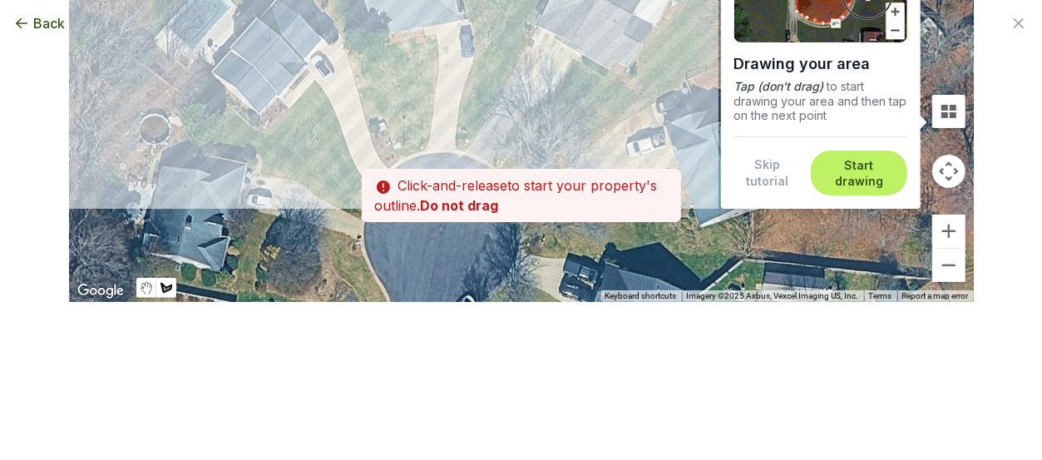
click at [572, 131] on div at bounding box center [521, 149] width 905 height 307
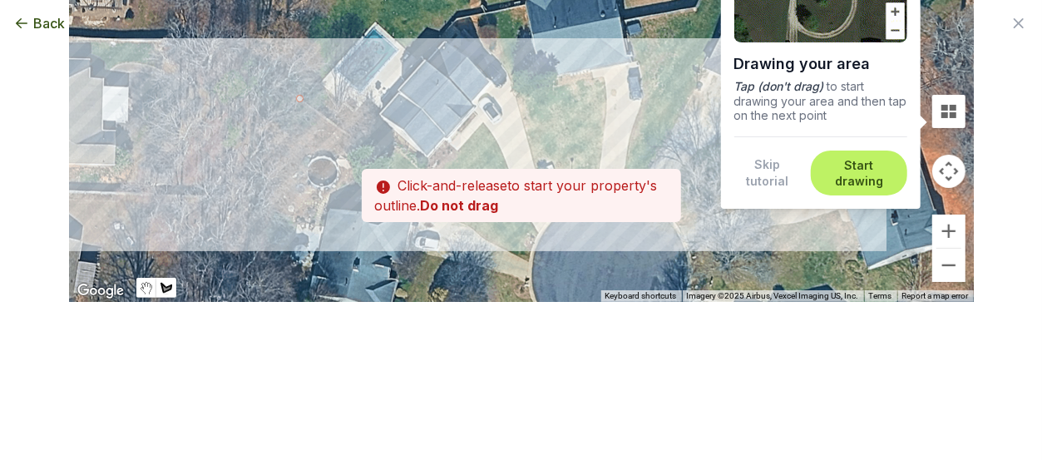
drag, startPoint x: 81, startPoint y: 86, endPoint x: 254, endPoint y: 131, distance: 178.7
click at [254, 131] on div at bounding box center [521, 149] width 905 height 307
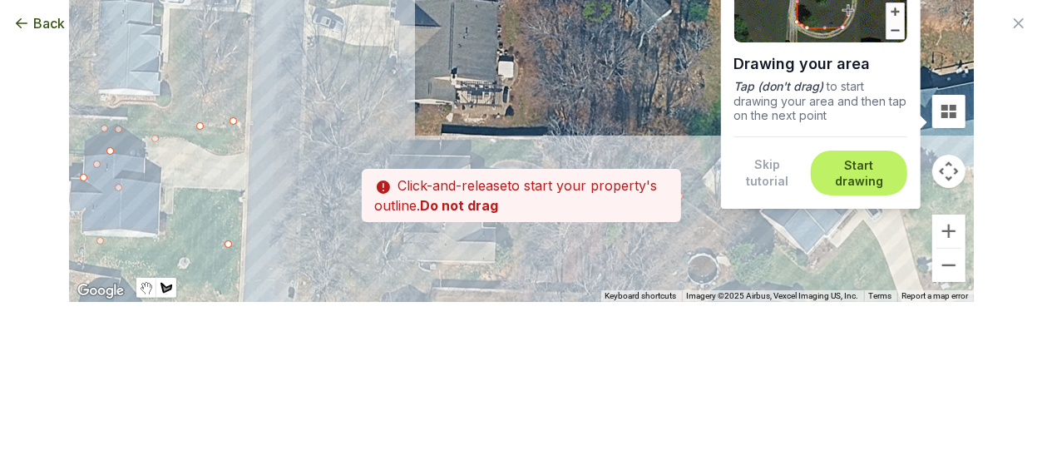
drag, startPoint x: 243, startPoint y: 174, endPoint x: 570, endPoint y: 255, distance: 336.7
click at [570, 255] on div at bounding box center [521, 149] width 905 height 307
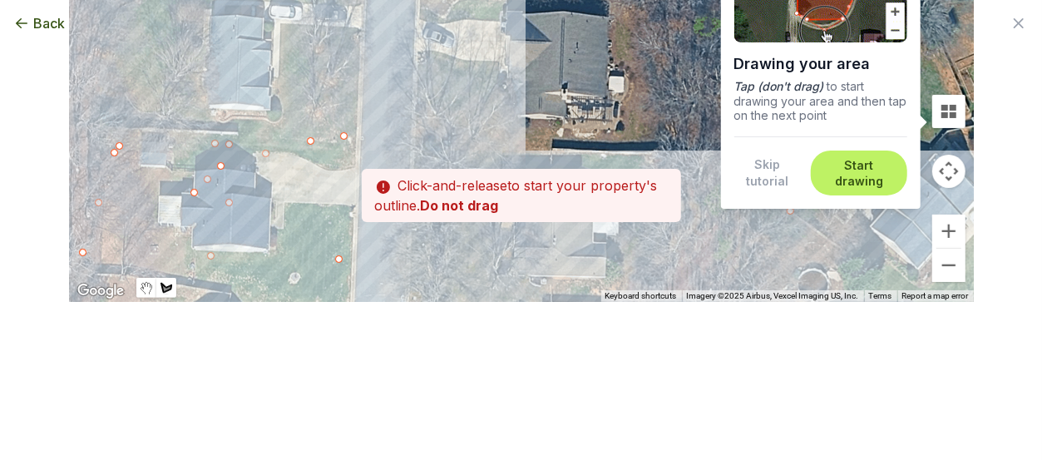
drag, startPoint x: 468, startPoint y: 220, endPoint x: 526, endPoint y: 235, distance: 59.9
click at [526, 235] on div "Drawing your area Tap (don't drag) to start drawing your area and then tap on t…" at bounding box center [521, 95] width 905 height 307
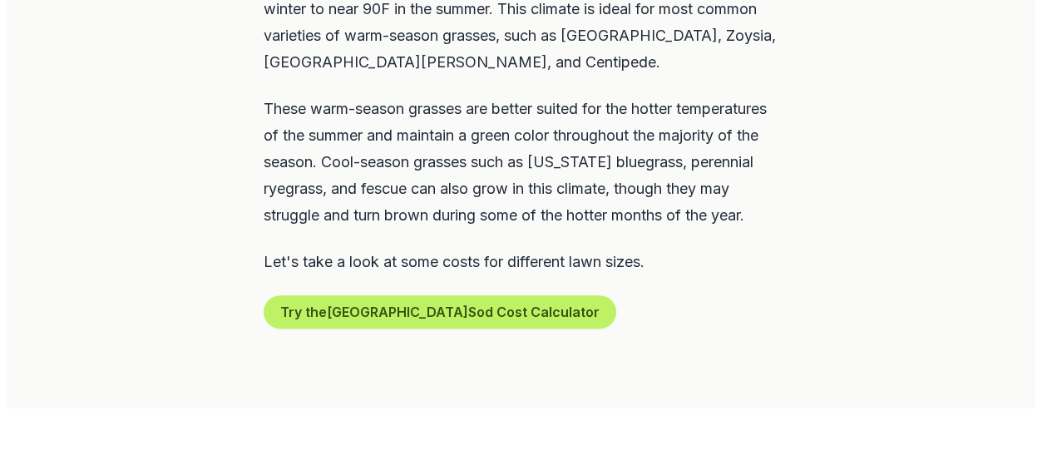
scroll to position [946, 0]
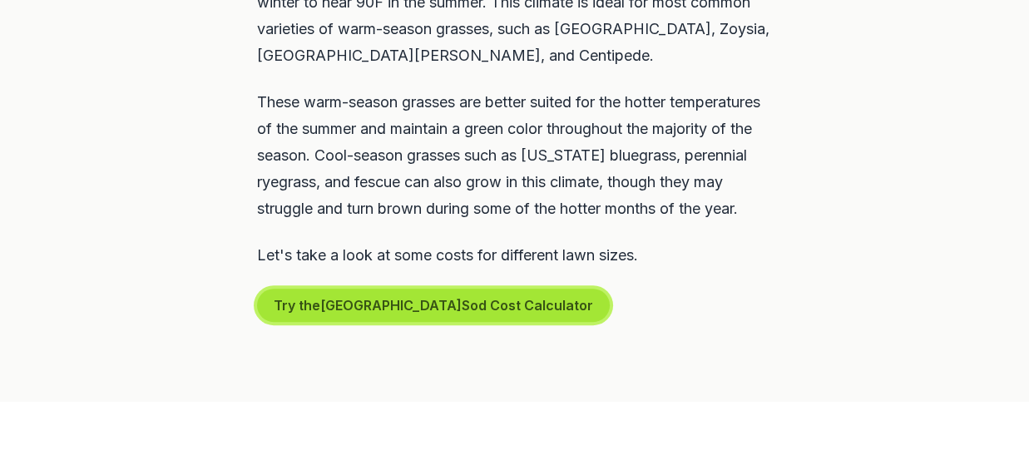
click at [398, 303] on button "Try the Mooresville Sod Cost Calculator" at bounding box center [433, 305] width 353 height 33
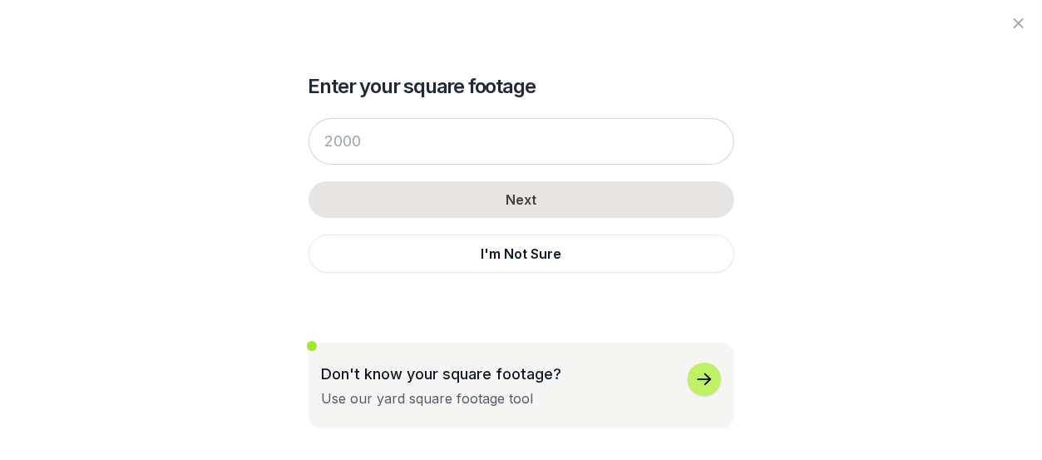
click at [699, 385] on icon "button" at bounding box center [704, 379] width 20 height 20
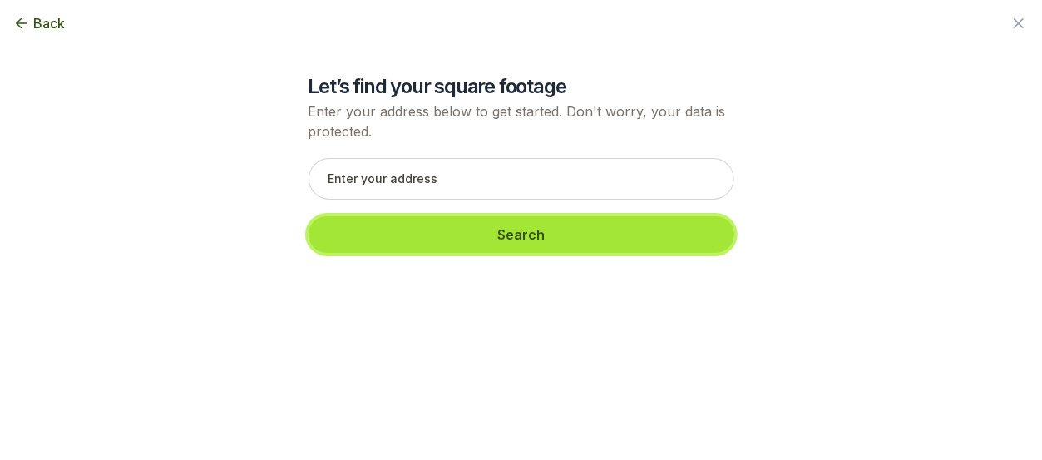
click at [541, 242] on button "Search" at bounding box center [522, 234] width 426 height 37
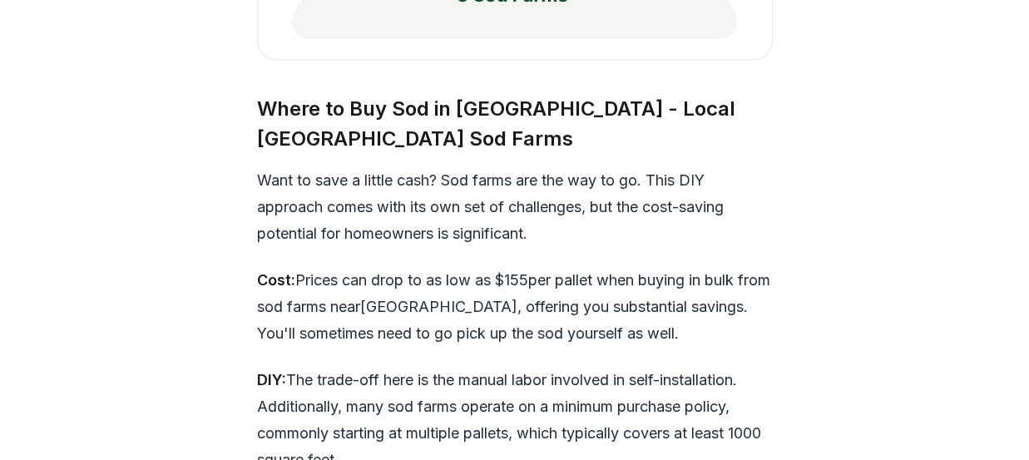
scroll to position [4988, 0]
